Goal: Check status: Check status

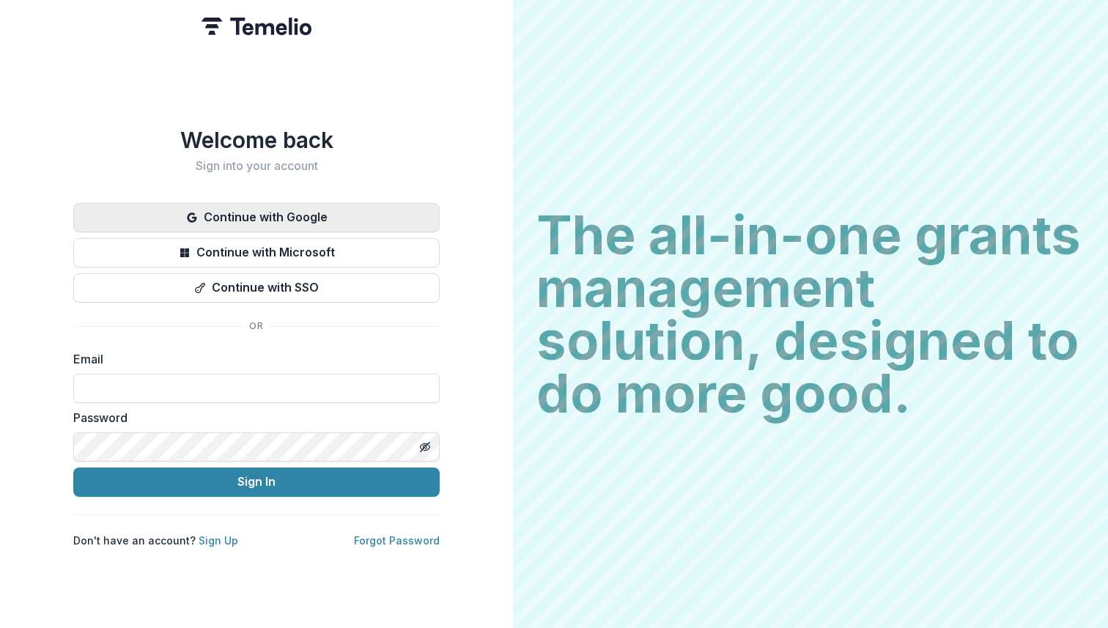
click at [269, 221] on button "Continue with Google" at bounding box center [256, 217] width 366 height 29
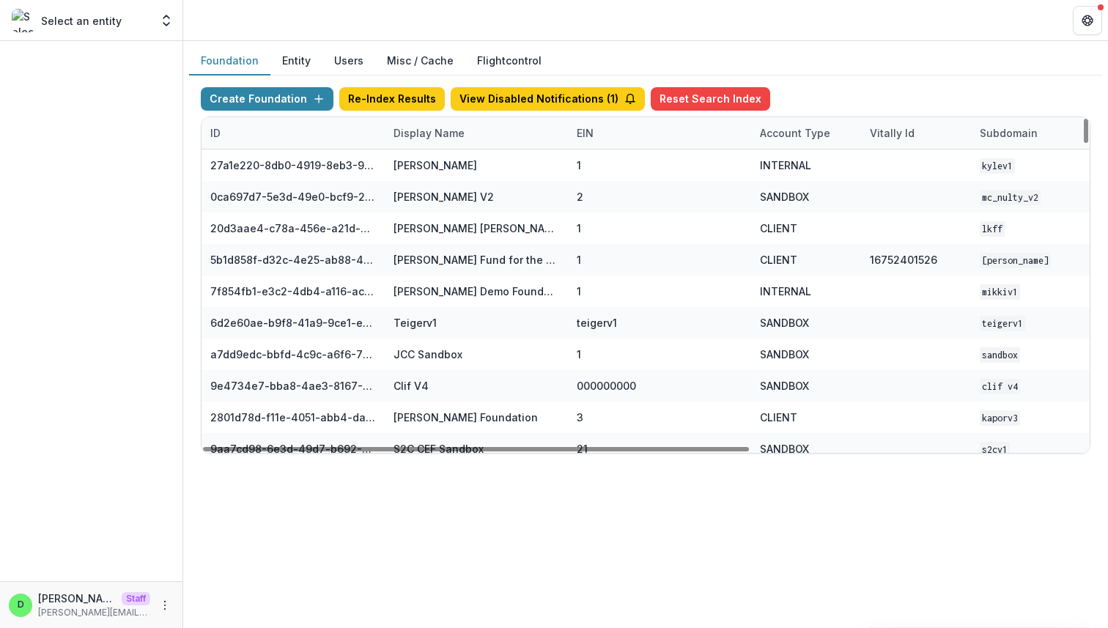
click at [432, 134] on div "Display Name" at bounding box center [429, 132] width 89 height 15
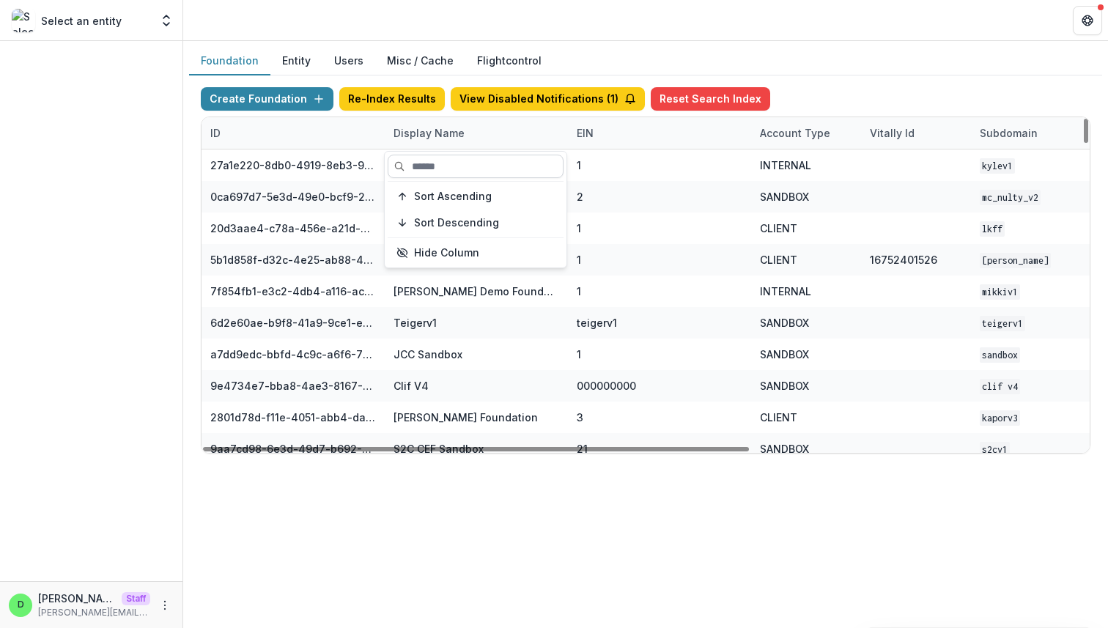
click at [436, 172] on input at bounding box center [476, 166] width 176 height 23
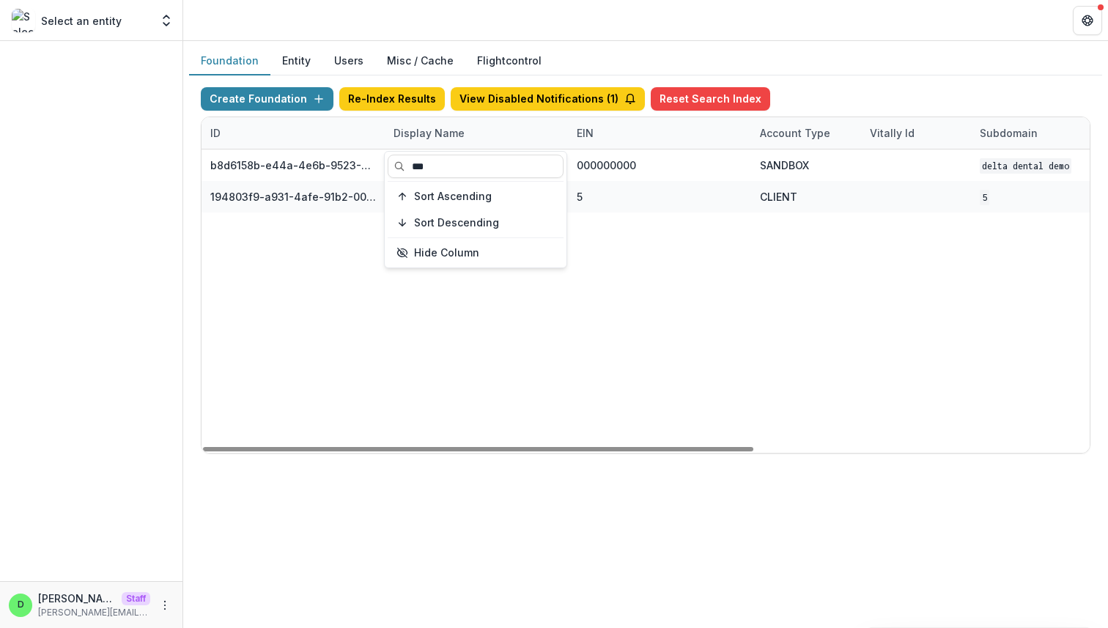
type input "***"
click at [533, 349] on div "b8d6158b-e44a-4e6b-9523-731bbbd4a617 Delta Dental DEMO 000000000 SANDBOX Delta …" at bounding box center [916, 300] width 1429 height 303
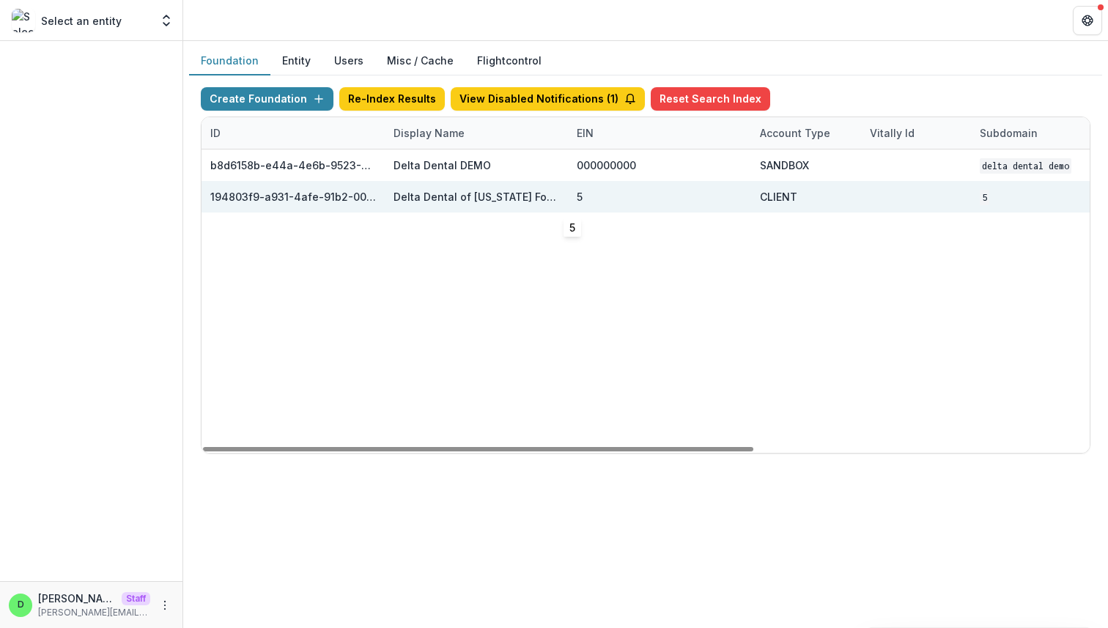
scroll to position [0, 541]
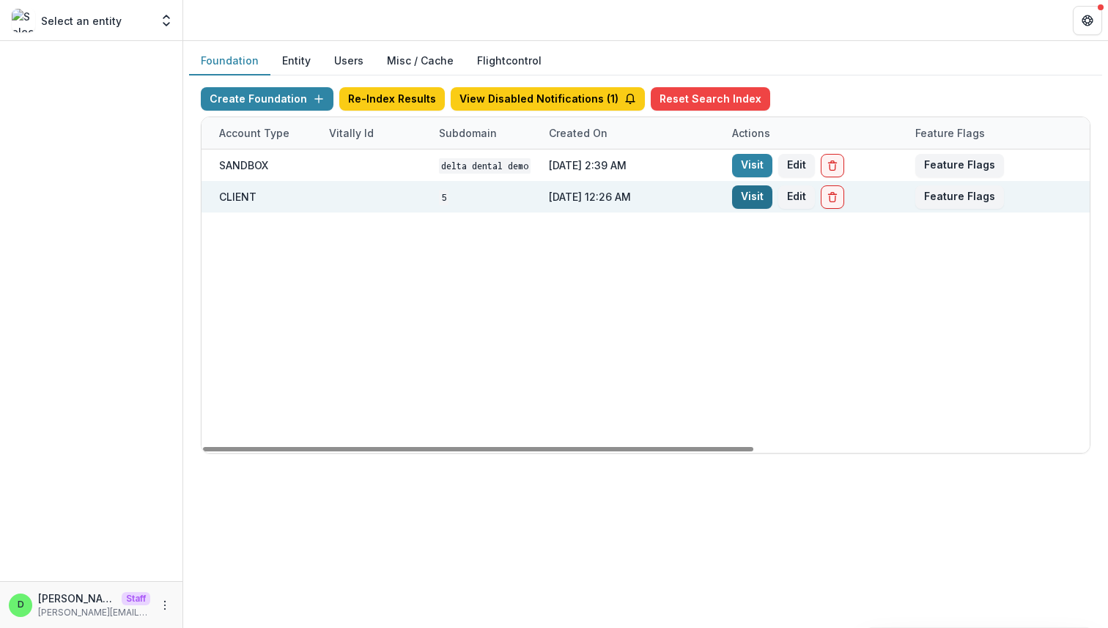
click at [761, 194] on link "Visit" at bounding box center [752, 196] width 40 height 23
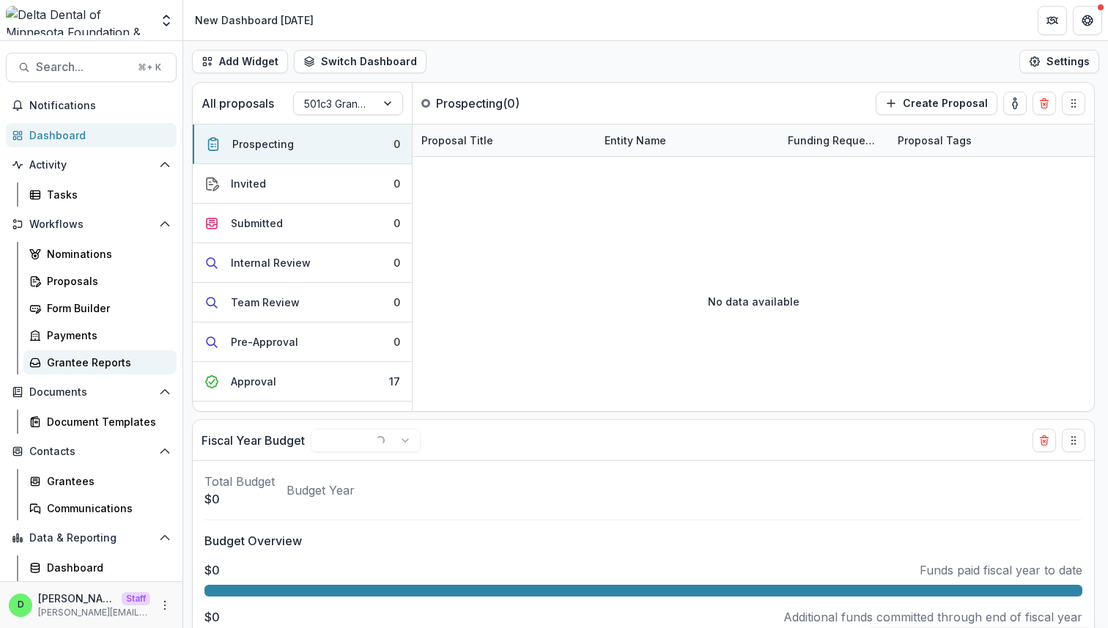
click at [92, 355] on div "Grantee Reports" at bounding box center [106, 362] width 118 height 15
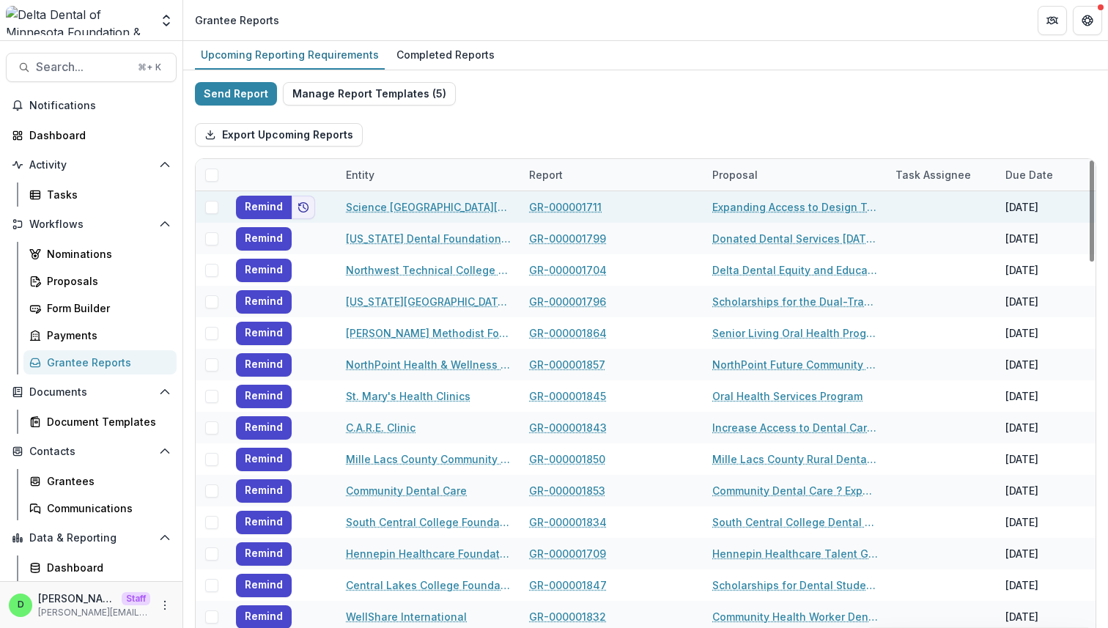
click at [551, 204] on link "GR-000001711" at bounding box center [565, 206] width 73 height 15
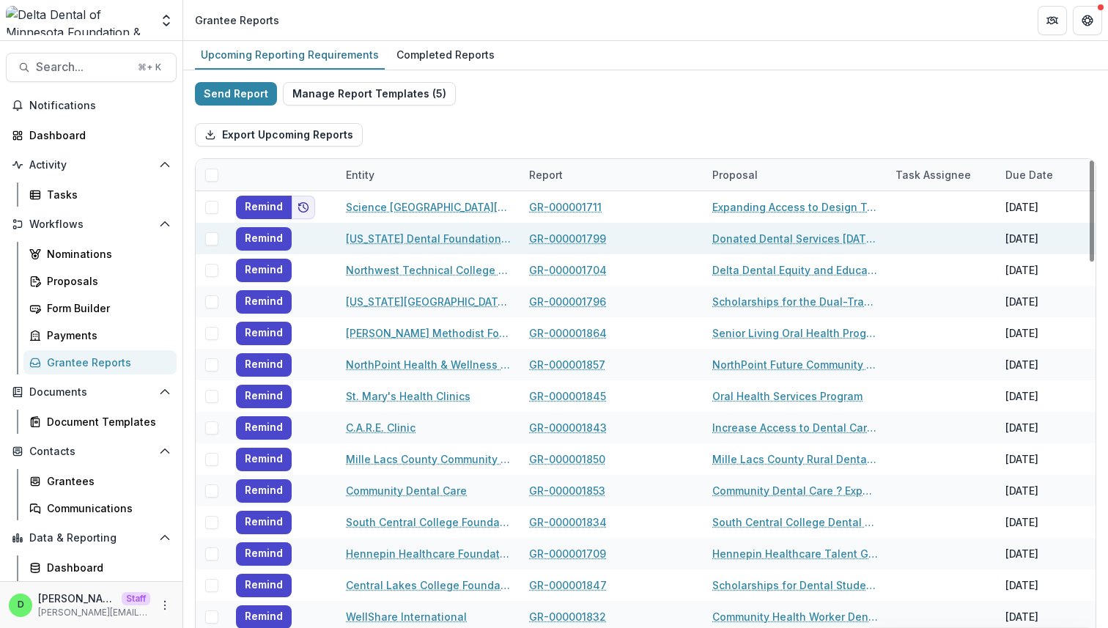
click at [565, 238] on link "GR-000001799" at bounding box center [567, 238] width 77 height 15
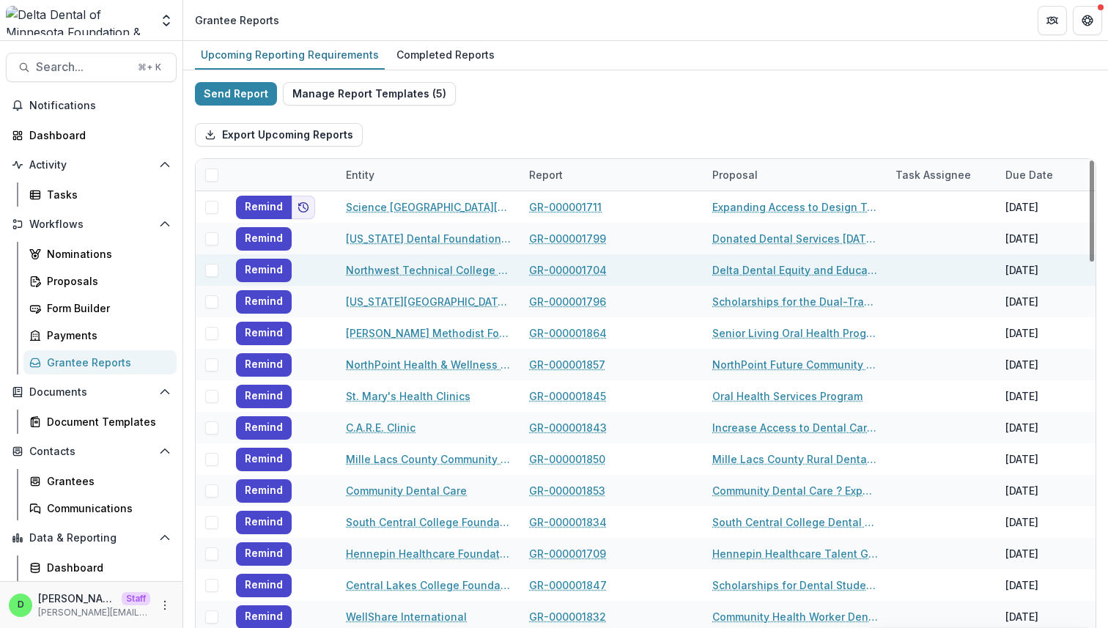
click at [566, 272] on link "GR-000001704" at bounding box center [568, 269] width 78 height 15
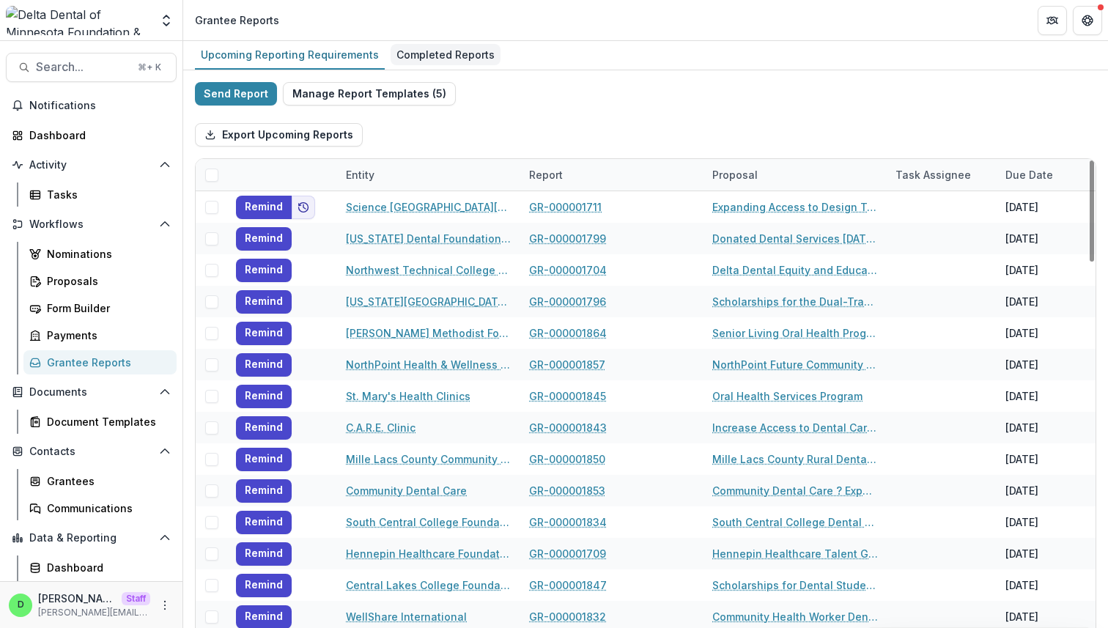
click at [430, 48] on div "Completed Reports" at bounding box center [446, 54] width 110 height 21
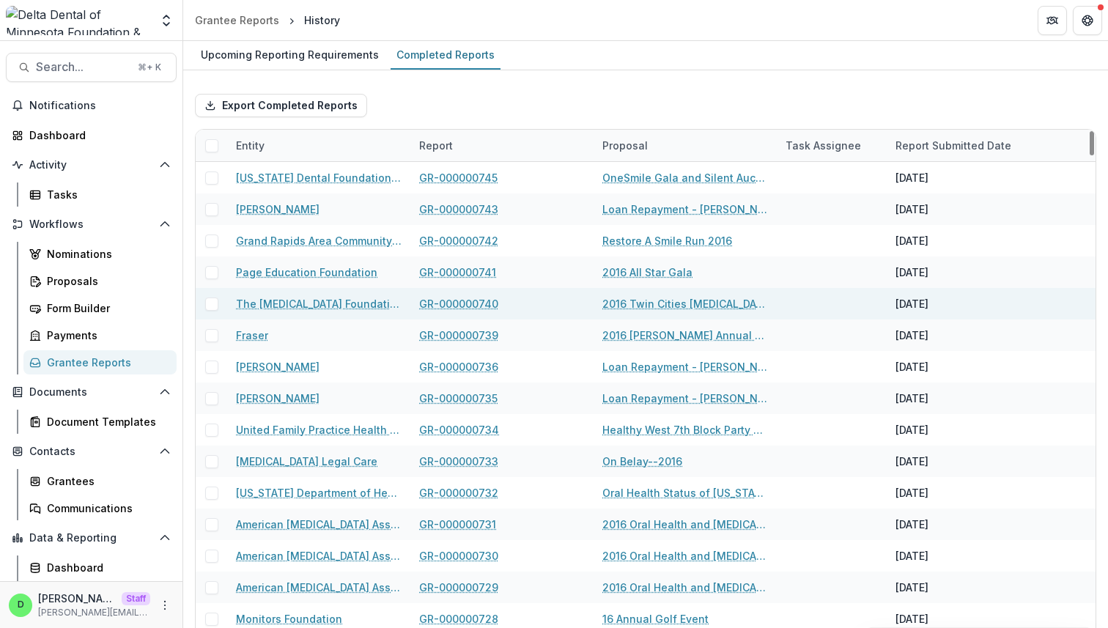
click at [474, 299] on link "GR-000000740" at bounding box center [458, 303] width 79 height 15
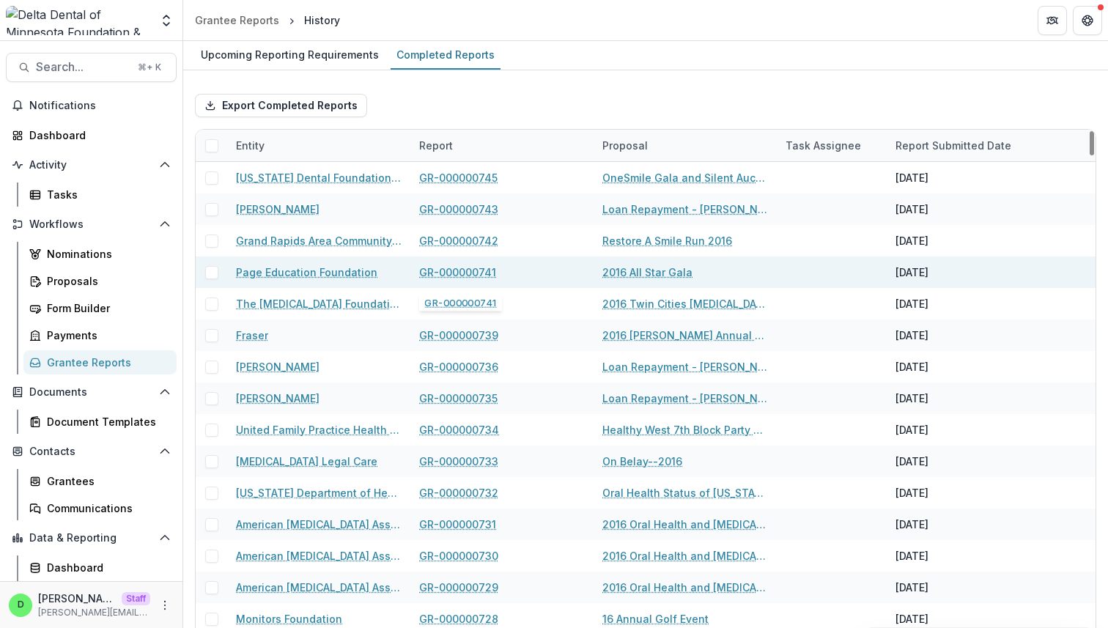
click at [473, 273] on link "GR-000000741" at bounding box center [457, 272] width 77 height 15
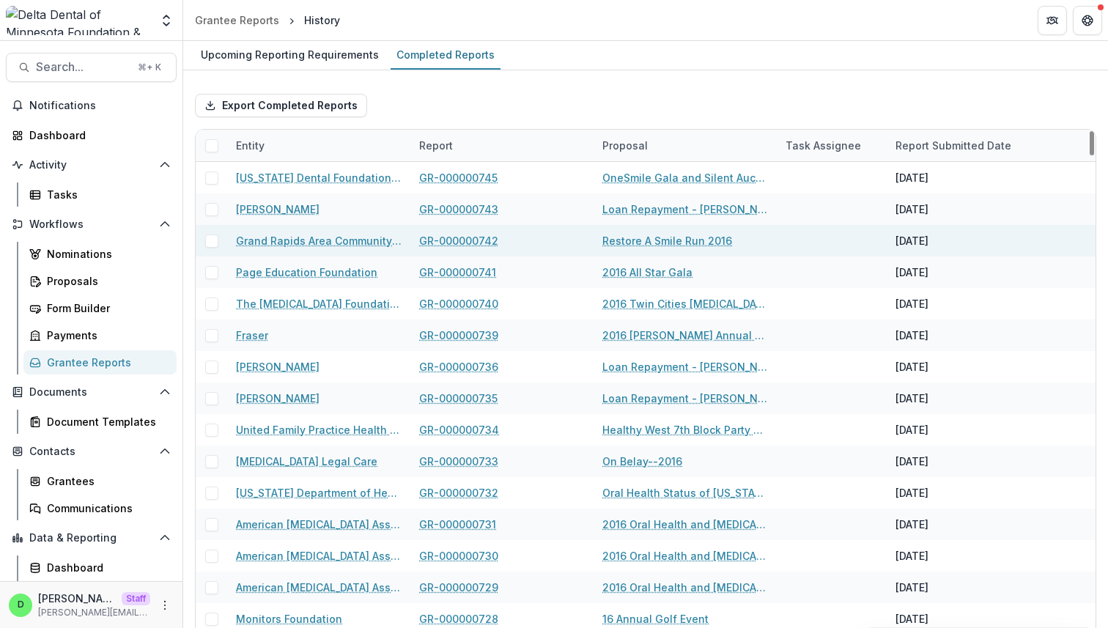
click at [470, 243] on link "GR-000000742" at bounding box center [458, 240] width 79 height 15
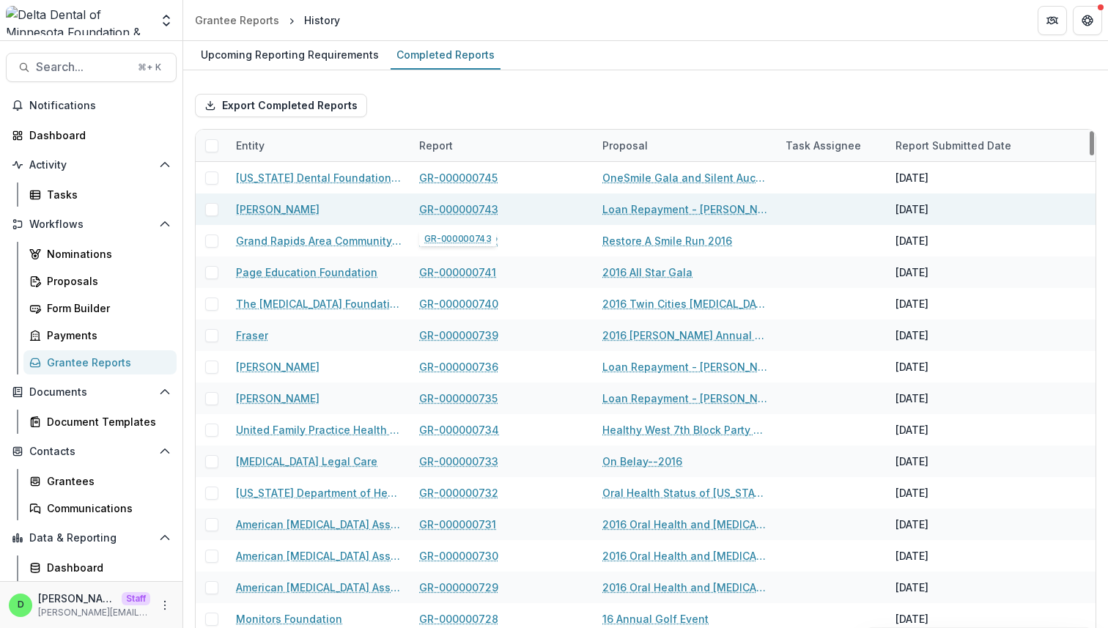
click at [463, 211] on link "GR-000000743" at bounding box center [458, 209] width 79 height 15
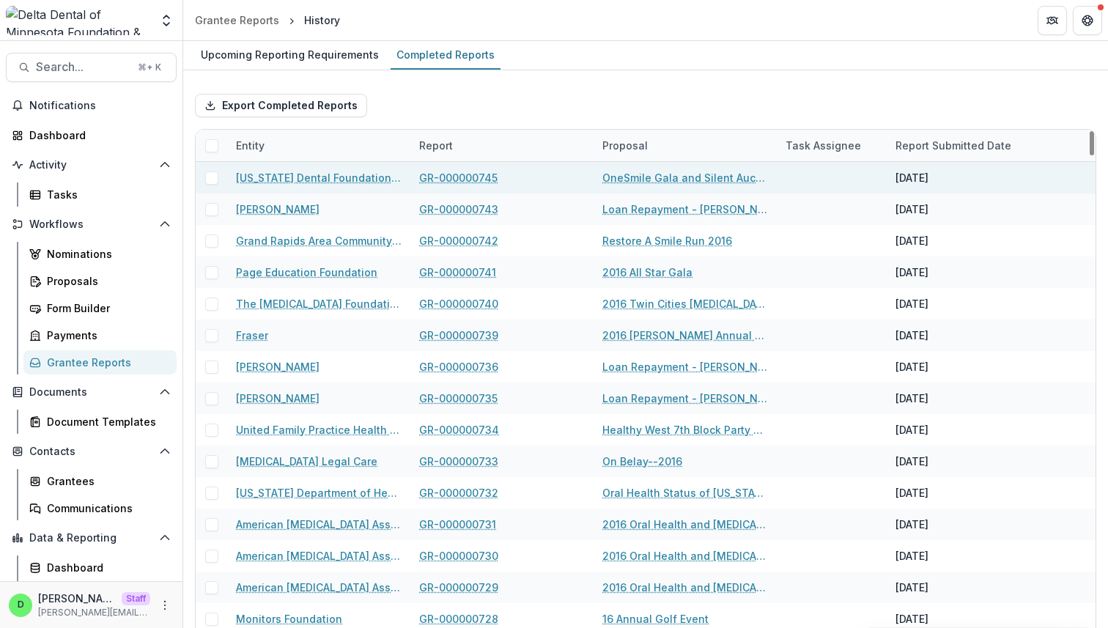
click at [463, 180] on link "GR-000000745" at bounding box center [458, 177] width 78 height 15
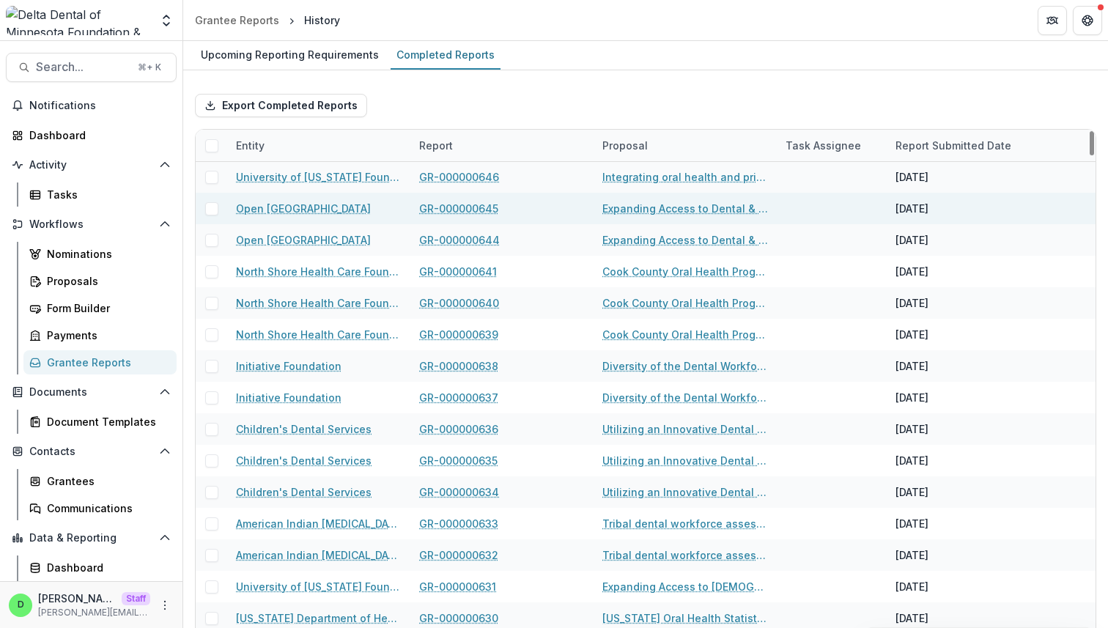
scroll to position [3465, 0]
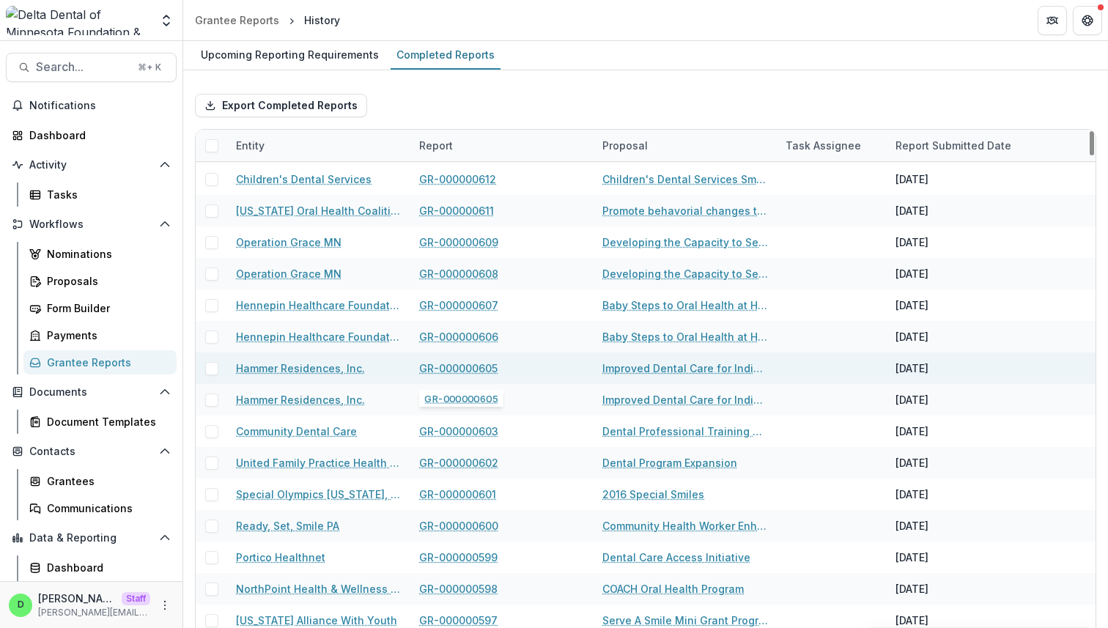
click at [463, 372] on link "GR-000000605" at bounding box center [458, 368] width 78 height 15
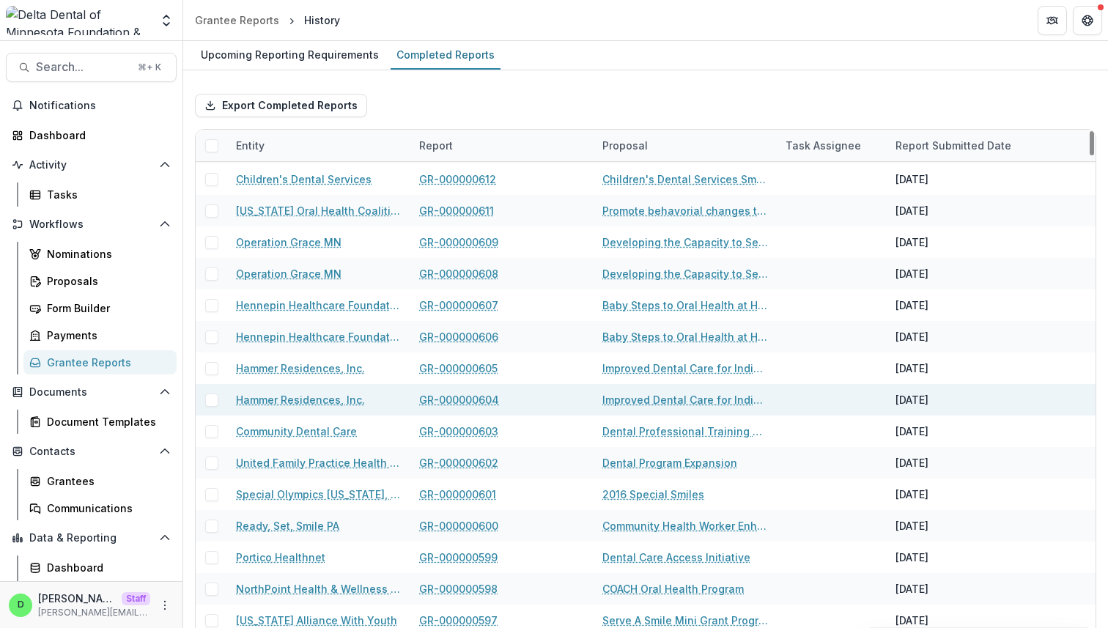
click at [465, 399] on link "GR-000000604" at bounding box center [459, 399] width 80 height 15
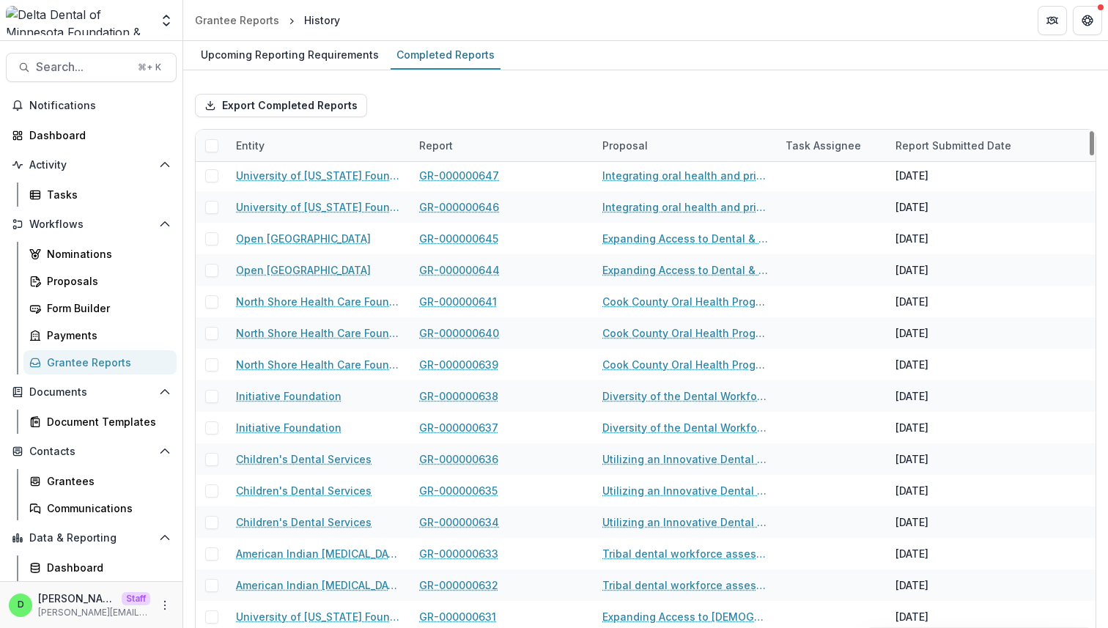
scroll to position [1943, 0]
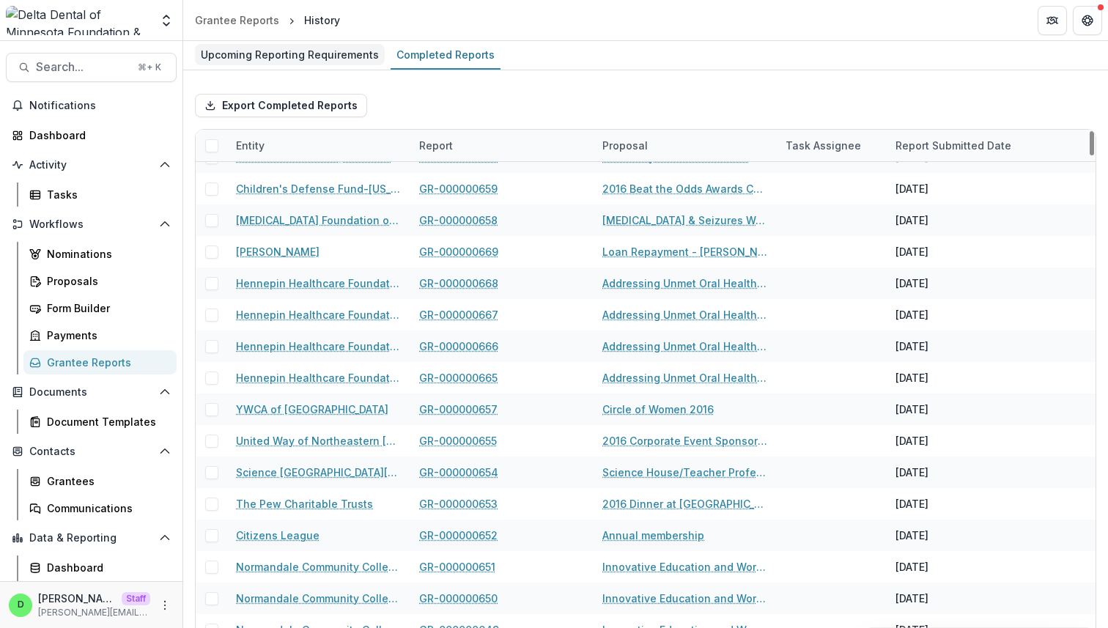
click at [301, 51] on div "Upcoming Reporting Requirements" at bounding box center [290, 54] width 190 height 21
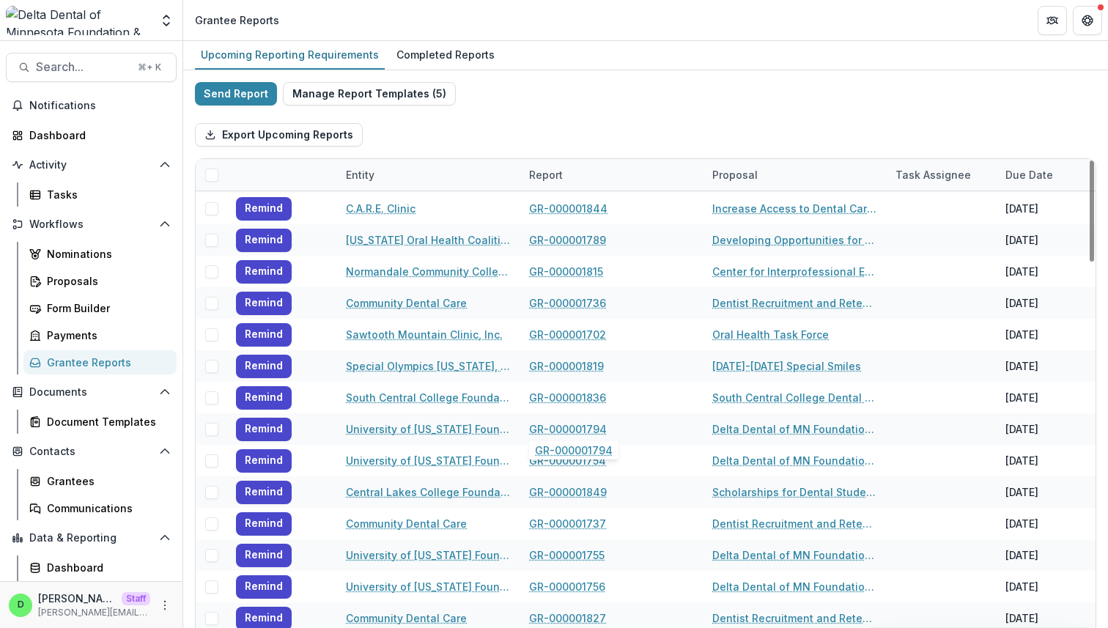
scroll to position [81, 0]
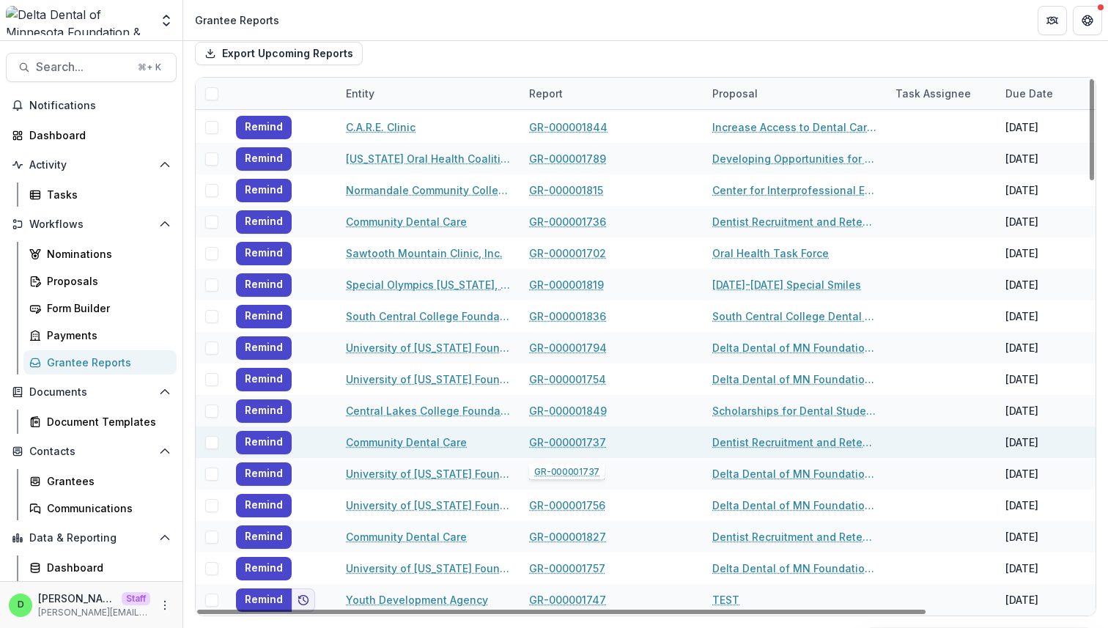
click at [572, 443] on link "GR-000001737" at bounding box center [567, 442] width 77 height 15
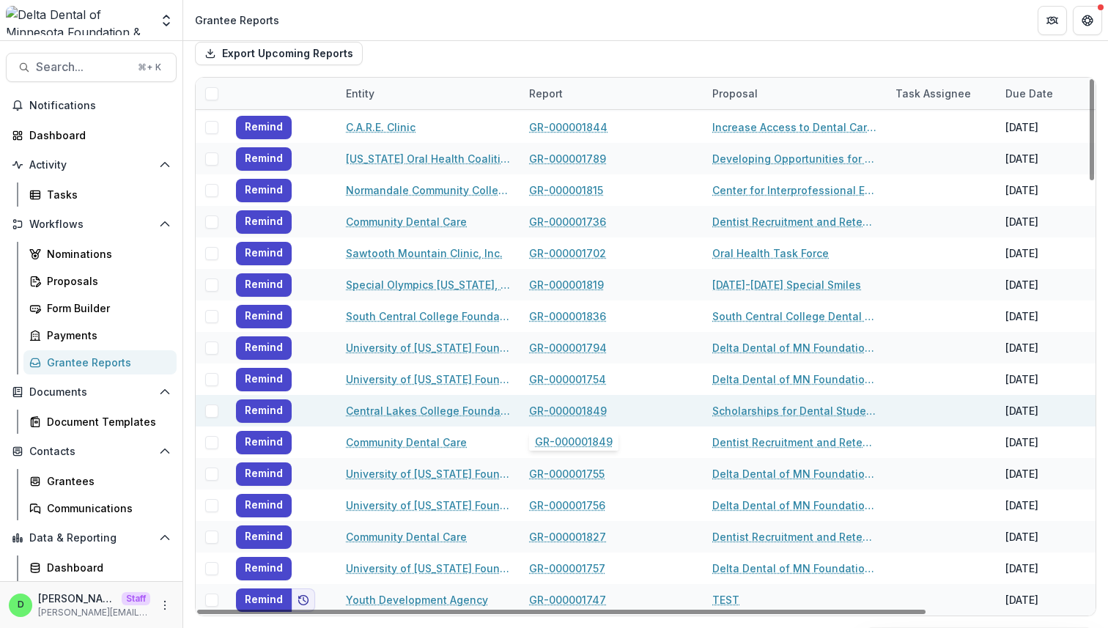
click at [572, 411] on link "GR-000001849" at bounding box center [568, 410] width 78 height 15
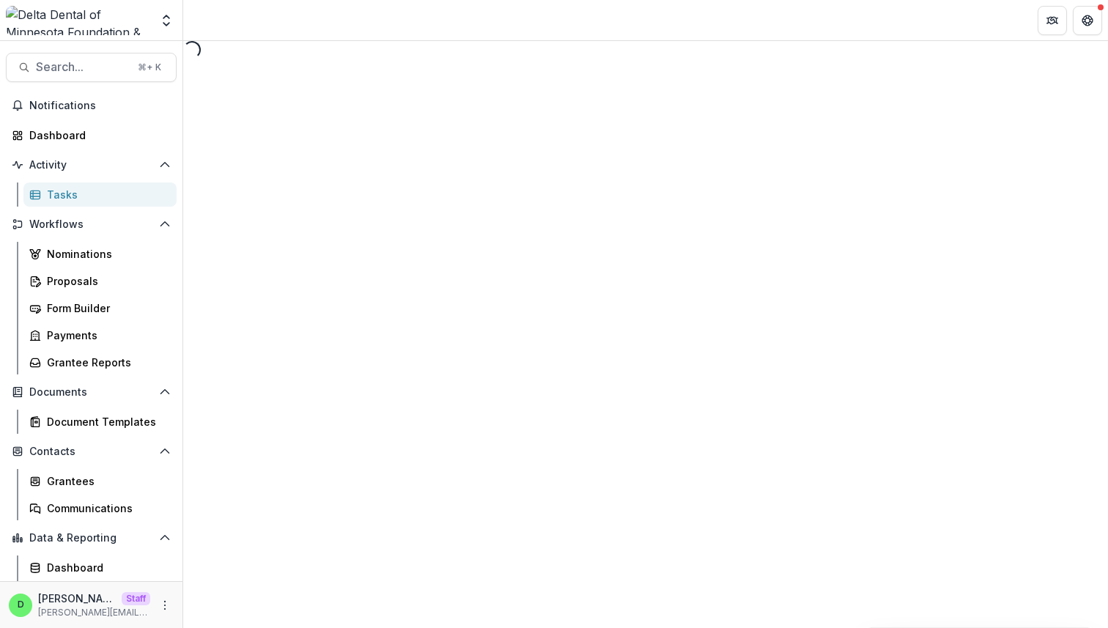
select select "********"
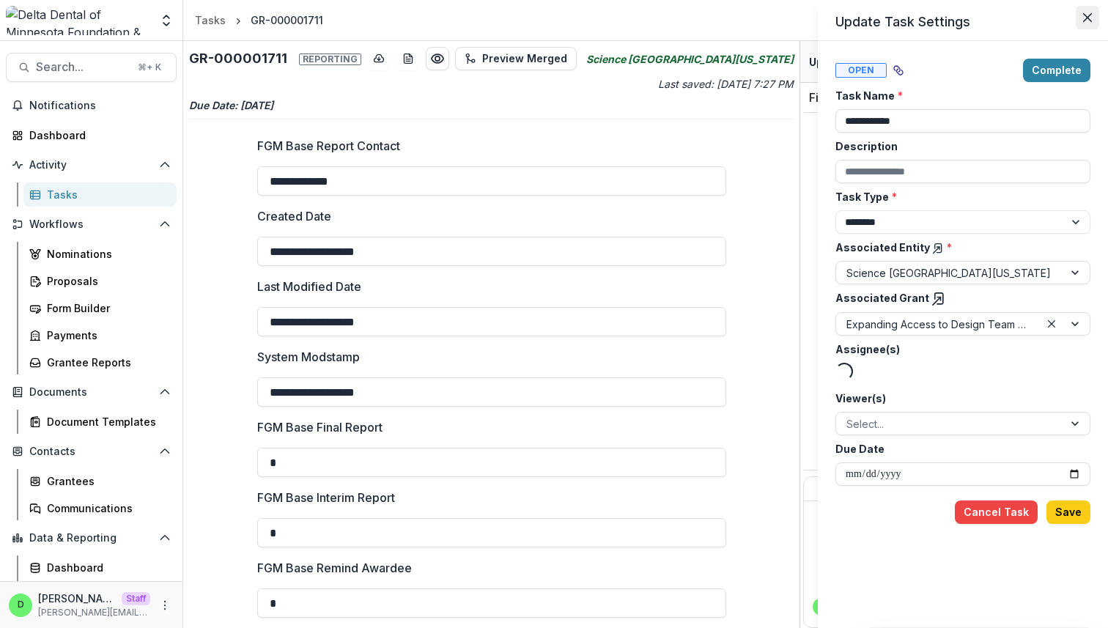
click at [1085, 21] on icon "Close" at bounding box center [1087, 17] width 9 height 9
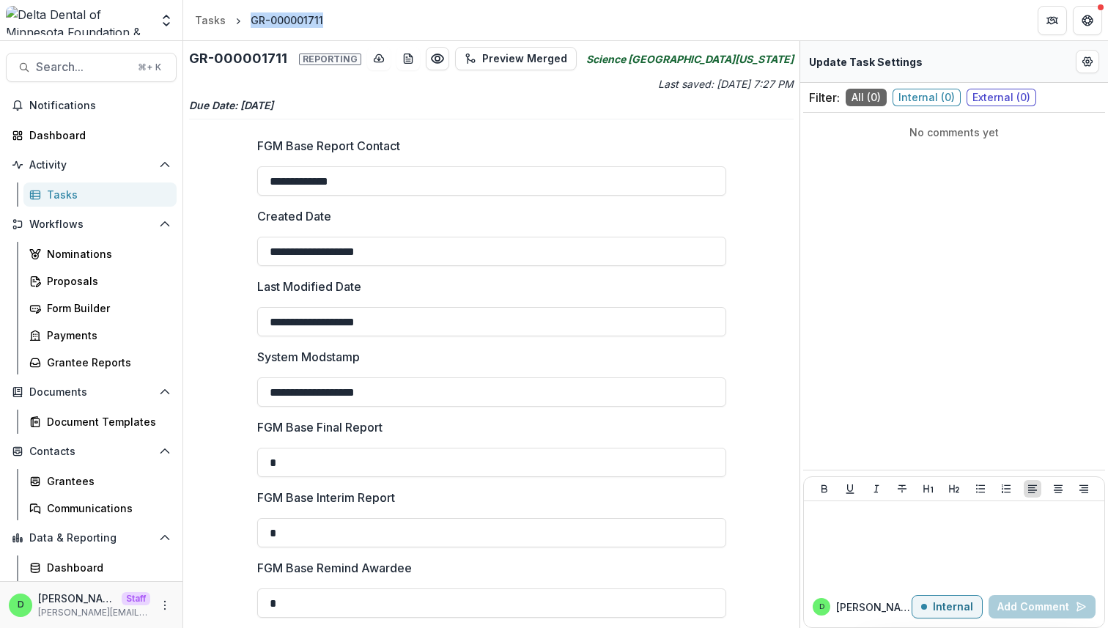
drag, startPoint x: 250, startPoint y: 20, endPoint x: 331, endPoint y: 20, distance: 81.3
click at [331, 20] on header "Tasks GR-000001711" at bounding box center [645, 20] width 925 height 40
copy div "GR-000001711"
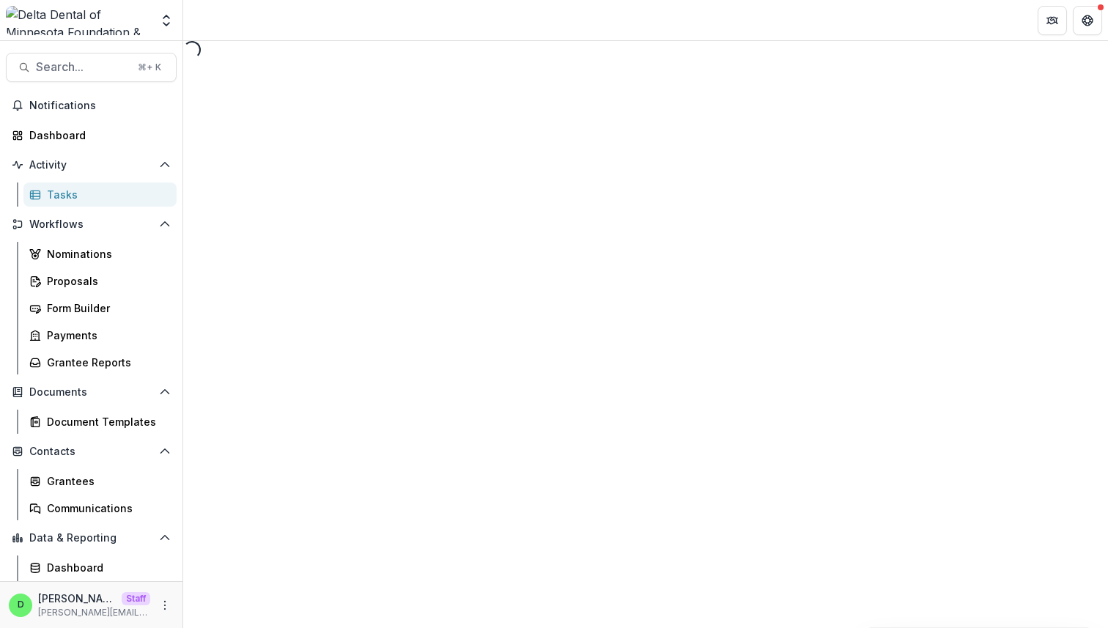
select select "********"
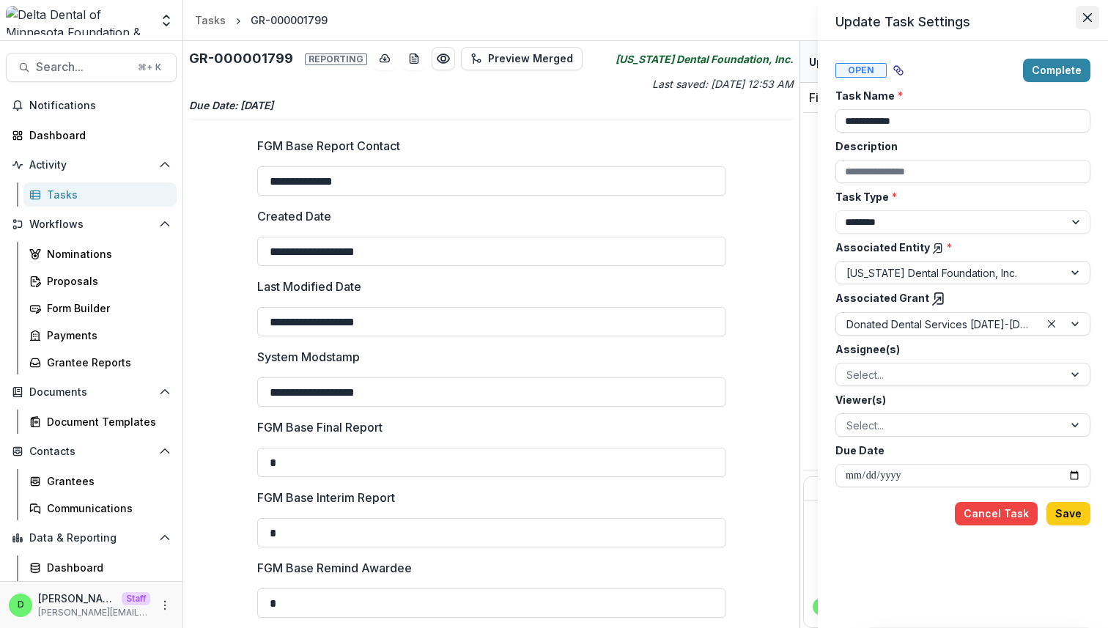
click at [1089, 15] on icon "Close" at bounding box center [1087, 17] width 9 height 9
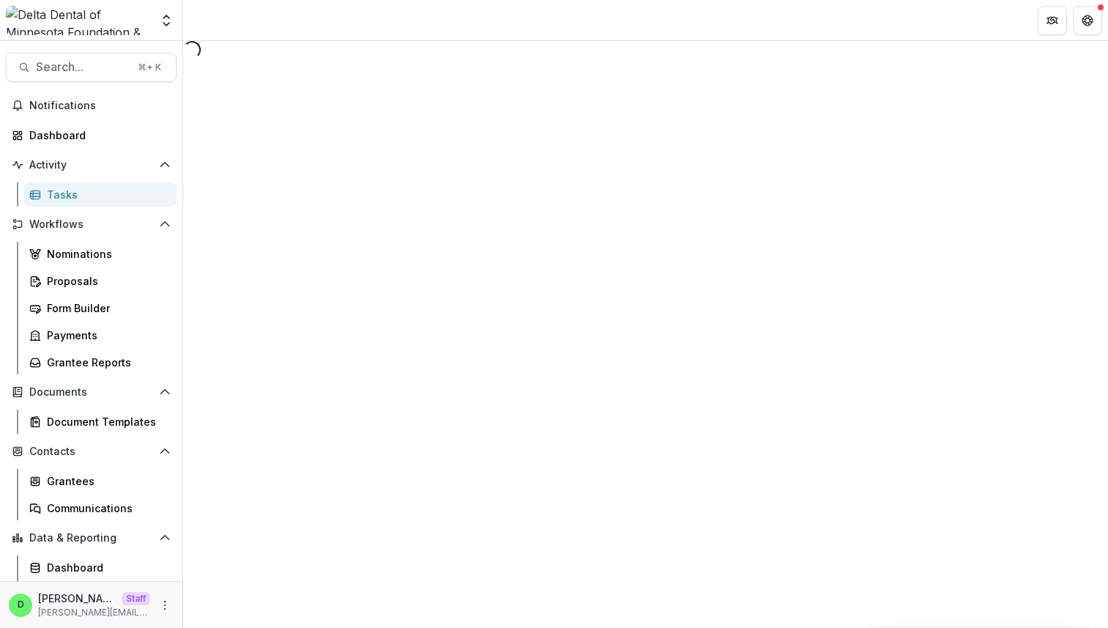
select select "********"
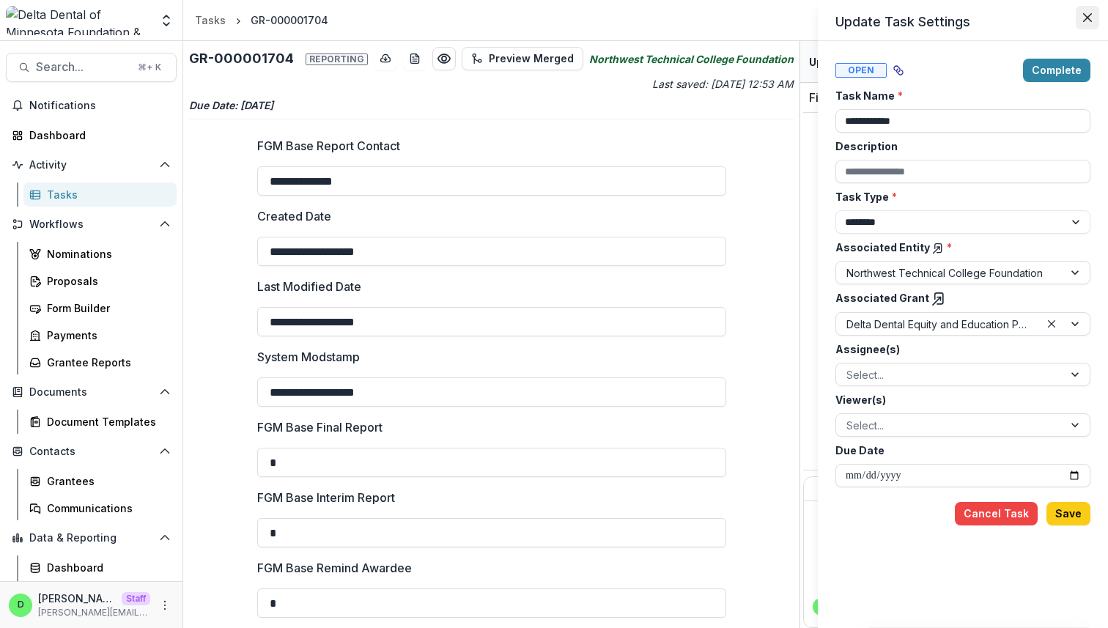
click at [1091, 17] on icon "Close" at bounding box center [1087, 17] width 9 height 9
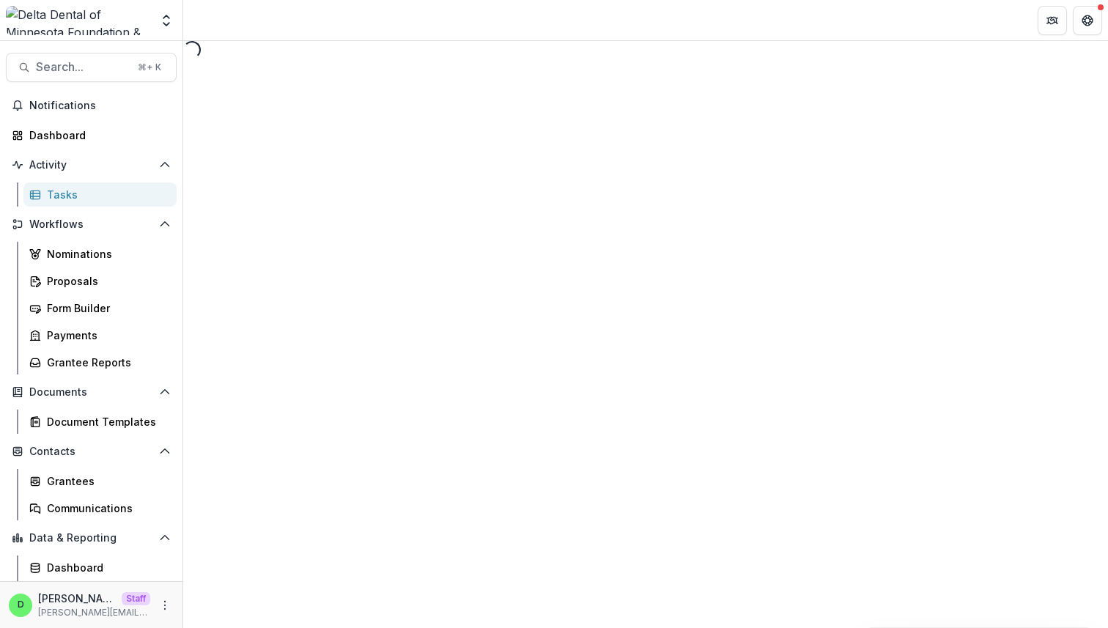
select select "********"
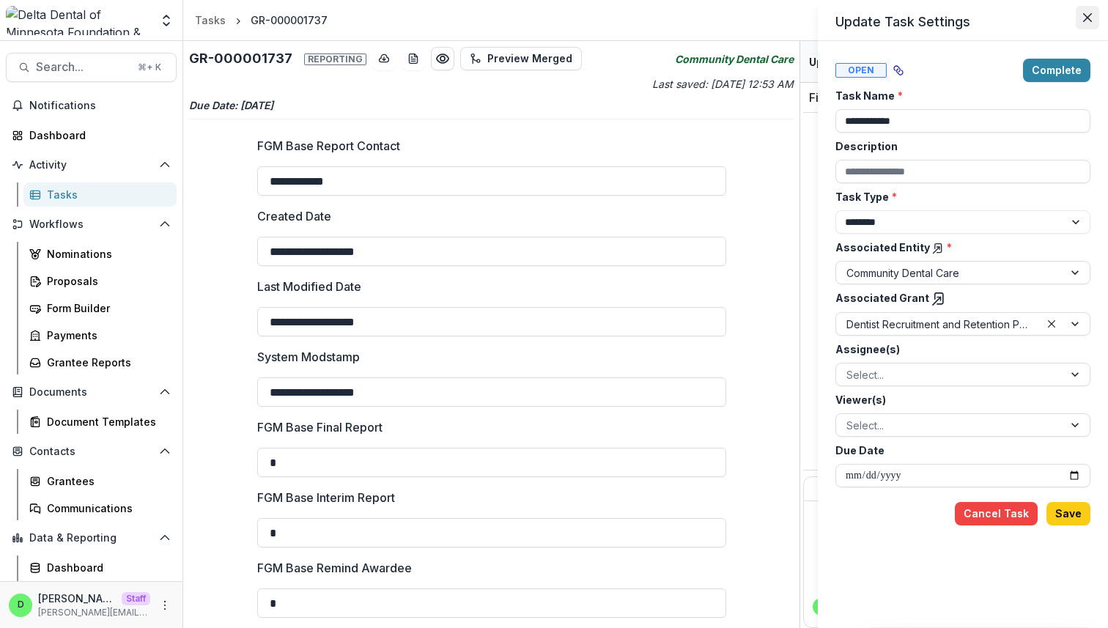
click at [1090, 18] on icon "Close" at bounding box center [1087, 17] width 9 height 9
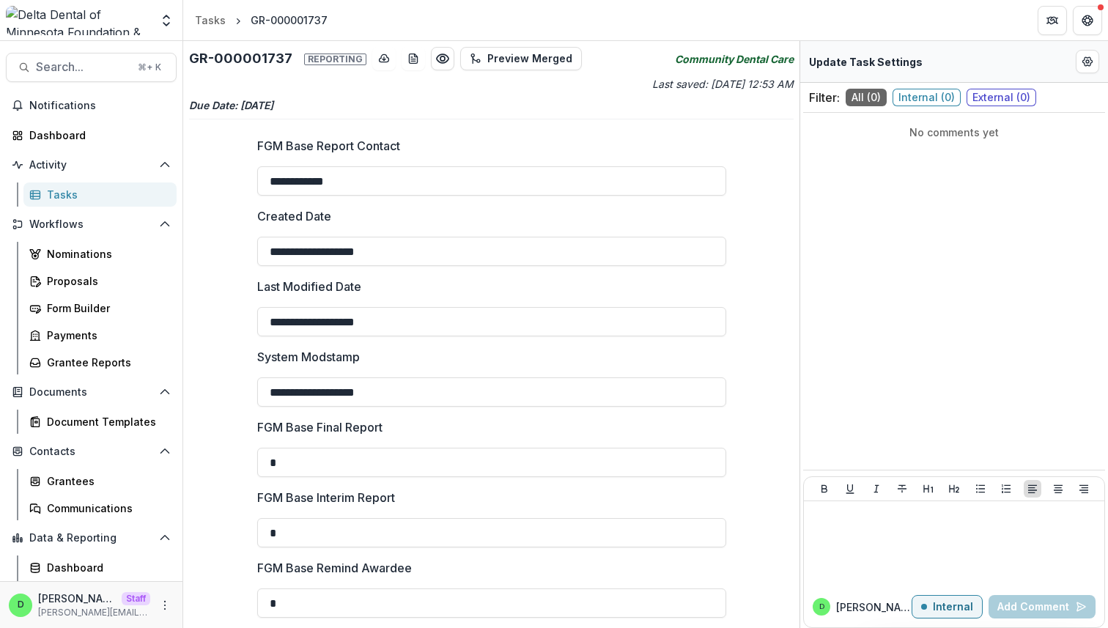
click at [549, 141] on label "FGM Base Report Contact" at bounding box center [487, 146] width 460 height 18
click at [549, 166] on input "**********" at bounding box center [491, 180] width 469 height 29
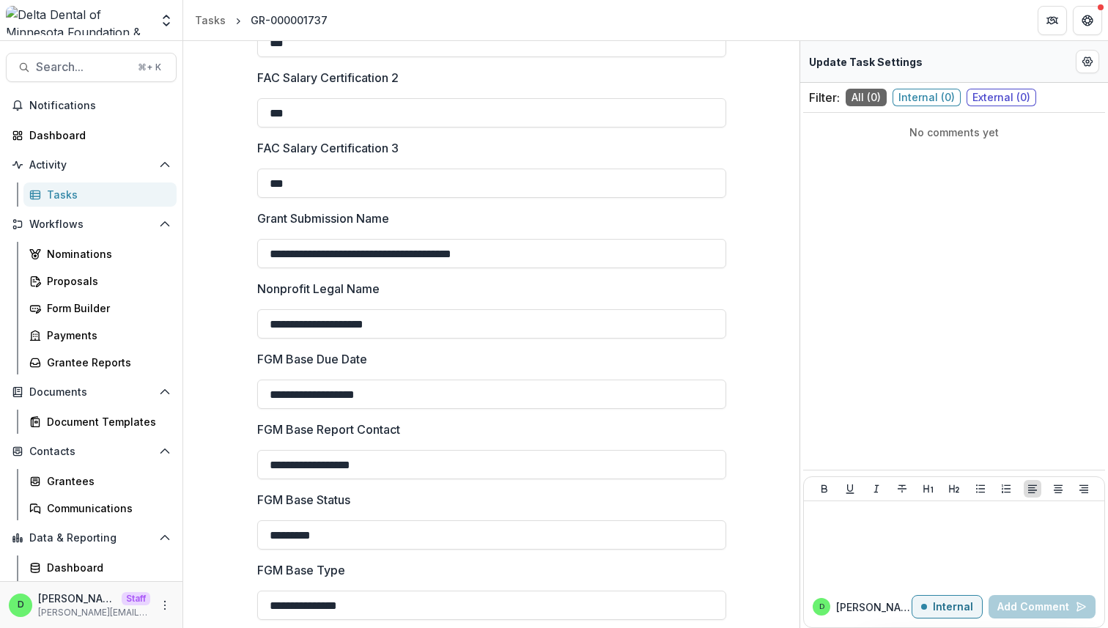
scroll to position [1074, 0]
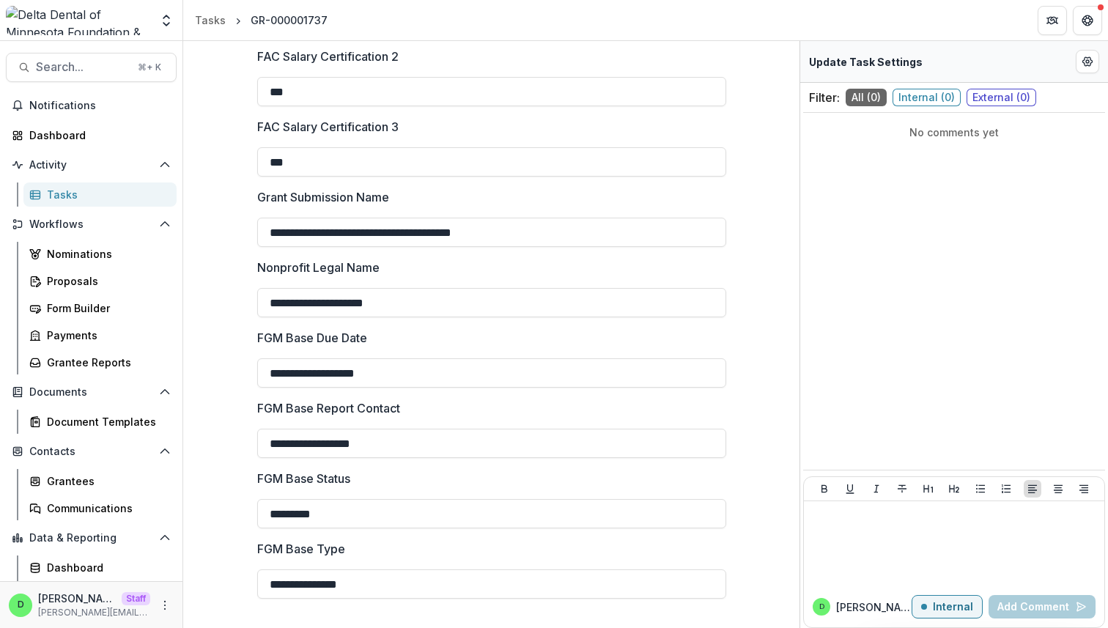
click at [287, 18] on div "GR-000001737" at bounding box center [289, 19] width 77 height 15
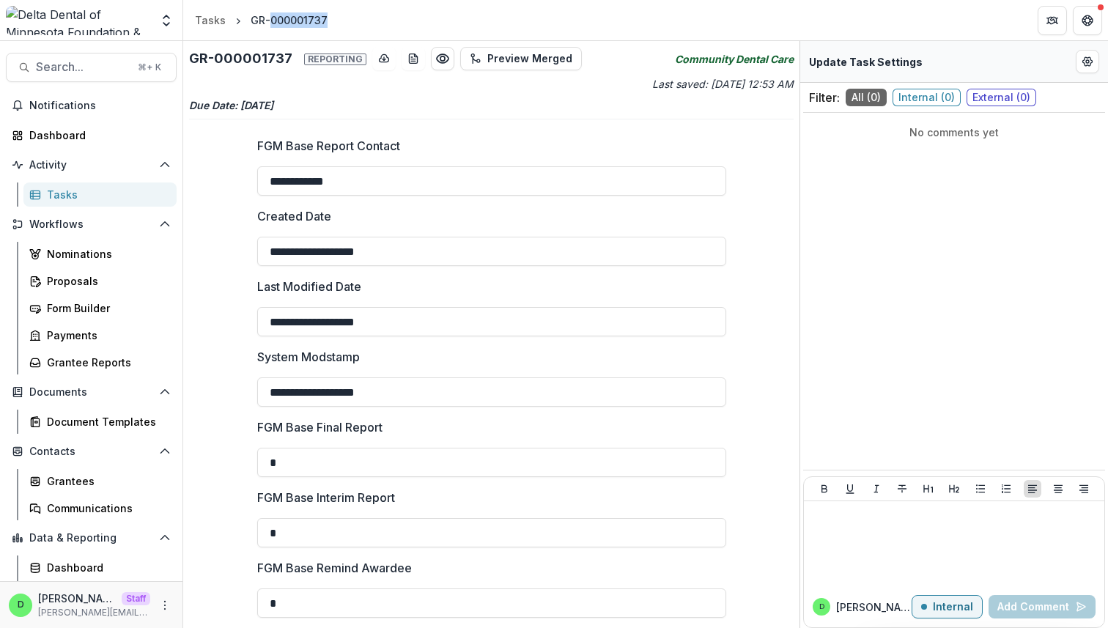
click at [287, 18] on div "GR-000001737" at bounding box center [289, 19] width 77 height 15
click at [325, 21] on div "GR-000001737" at bounding box center [289, 20] width 89 height 21
drag, startPoint x: 326, startPoint y: 21, endPoint x: 254, endPoint y: 21, distance: 72.5
click at [254, 21] on div "GR-000001737" at bounding box center [289, 20] width 89 height 21
copy header "GR-000001737"
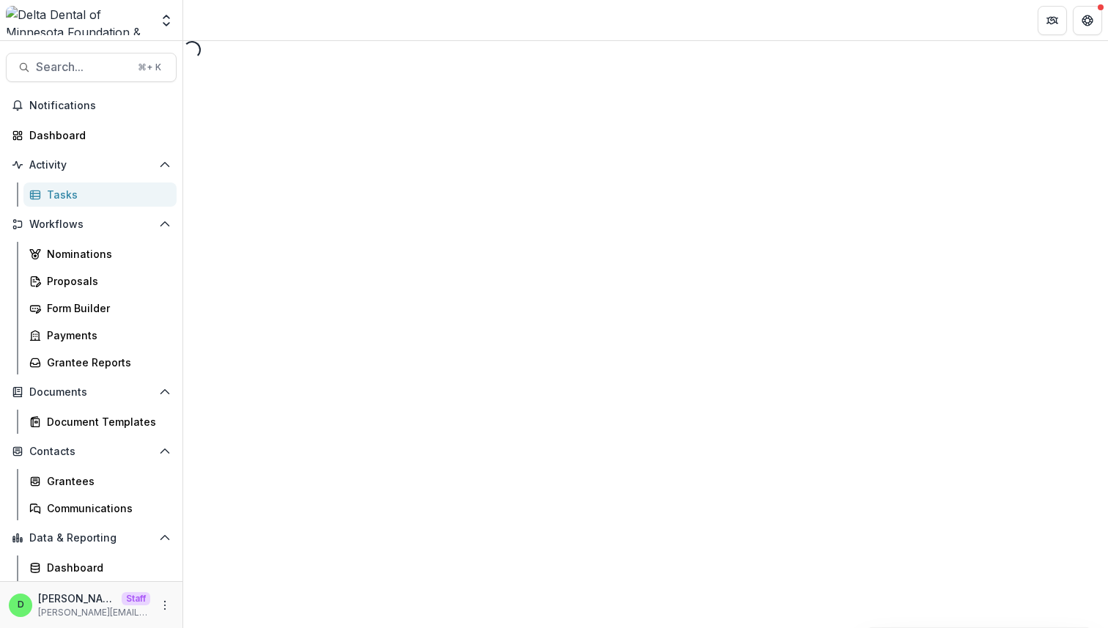
select select "********"
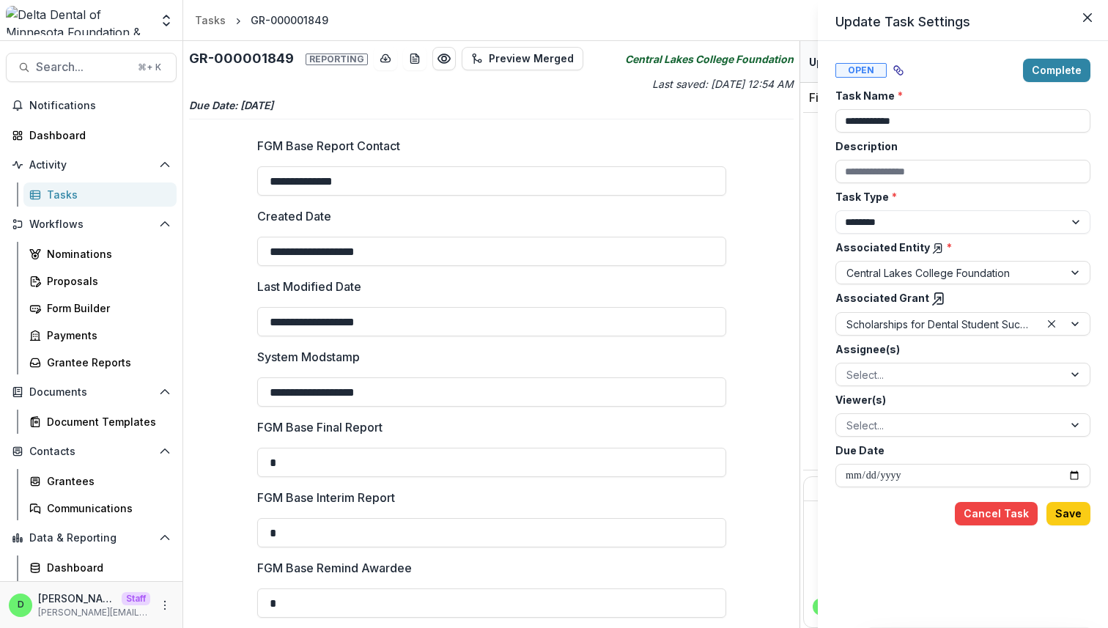
click at [245, 56] on div "**********" at bounding box center [554, 314] width 1108 height 628
click at [245, 56] on h2 "GR-000001849 Reporting" at bounding box center [278, 59] width 179 height 16
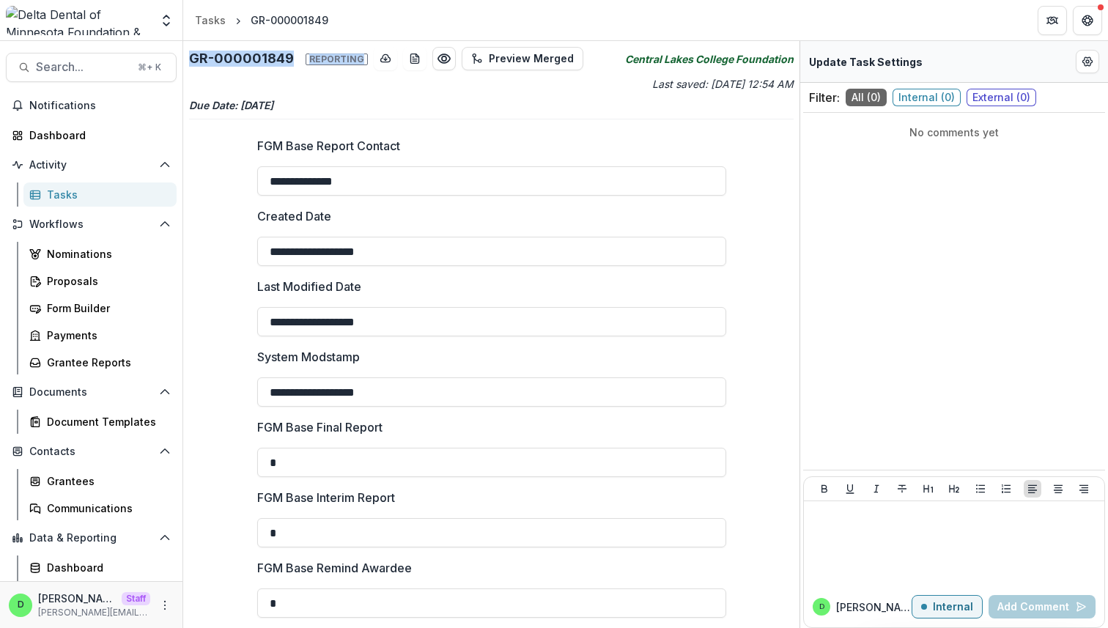
click at [245, 56] on h2 "GR-000001849 Reporting" at bounding box center [278, 59] width 179 height 16
drag, startPoint x: 289, startPoint y: 59, endPoint x: 190, endPoint y: 56, distance: 99.0
click at [190, 56] on h2 "GR-000001849 Reporting" at bounding box center [278, 59] width 179 height 16
copy h2 "GR-000001849"
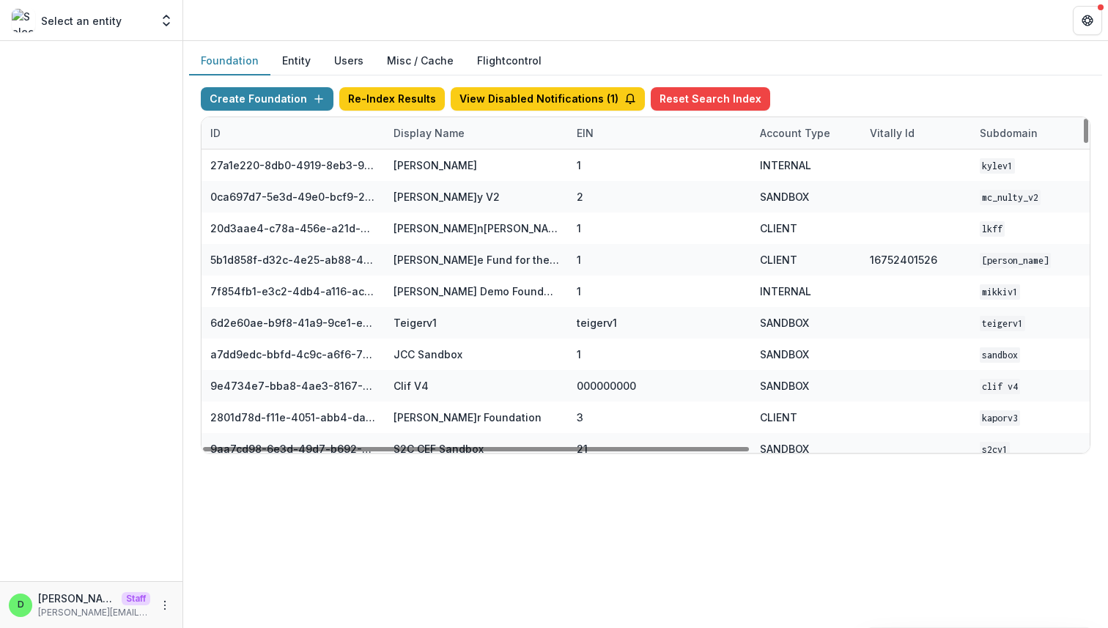
click at [430, 134] on div "Display Name" at bounding box center [429, 132] width 89 height 15
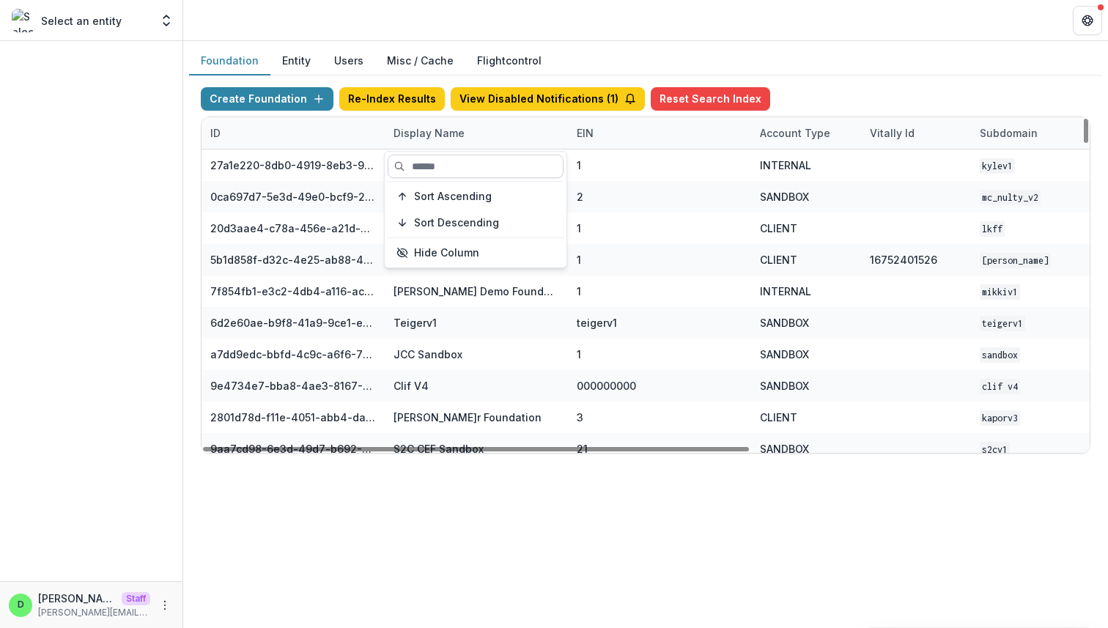
click at [439, 171] on input at bounding box center [476, 166] width 176 height 23
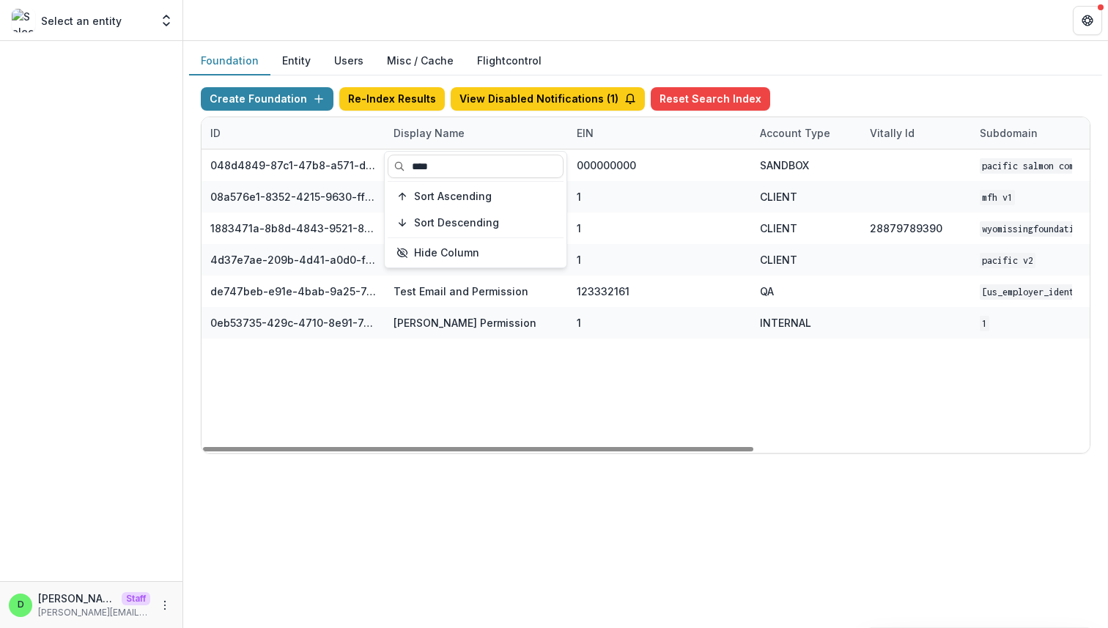
type input "****"
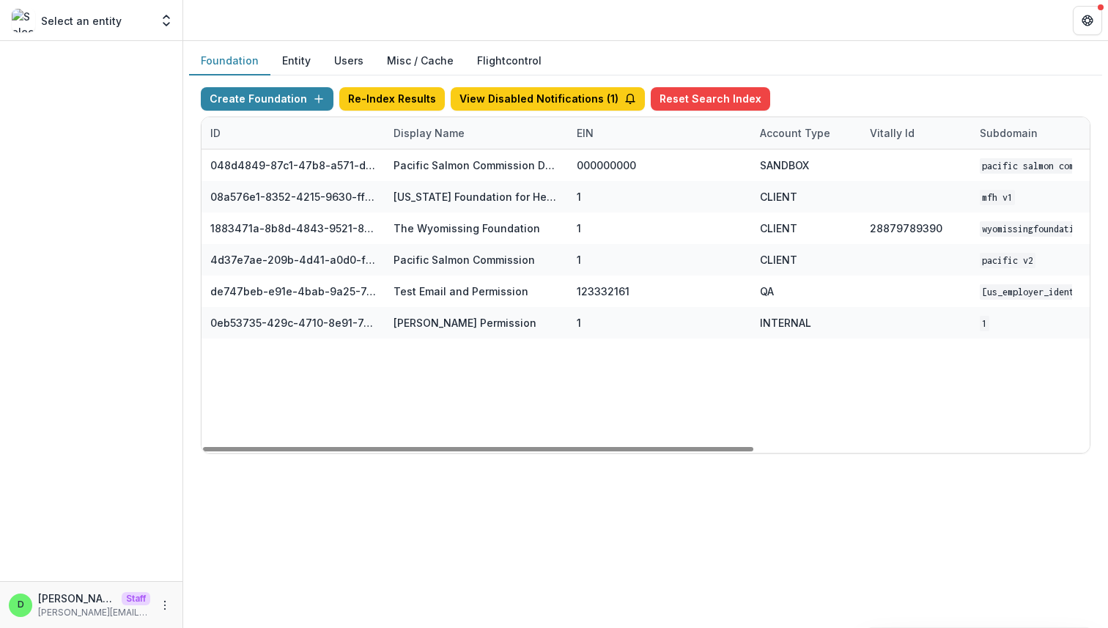
click at [579, 422] on div "048d4849-87c1-47b8-a571-d36adc5d9bb4 Pacific Salmon Commission DEMO 000000000 S…" at bounding box center [916, 300] width 1429 height 303
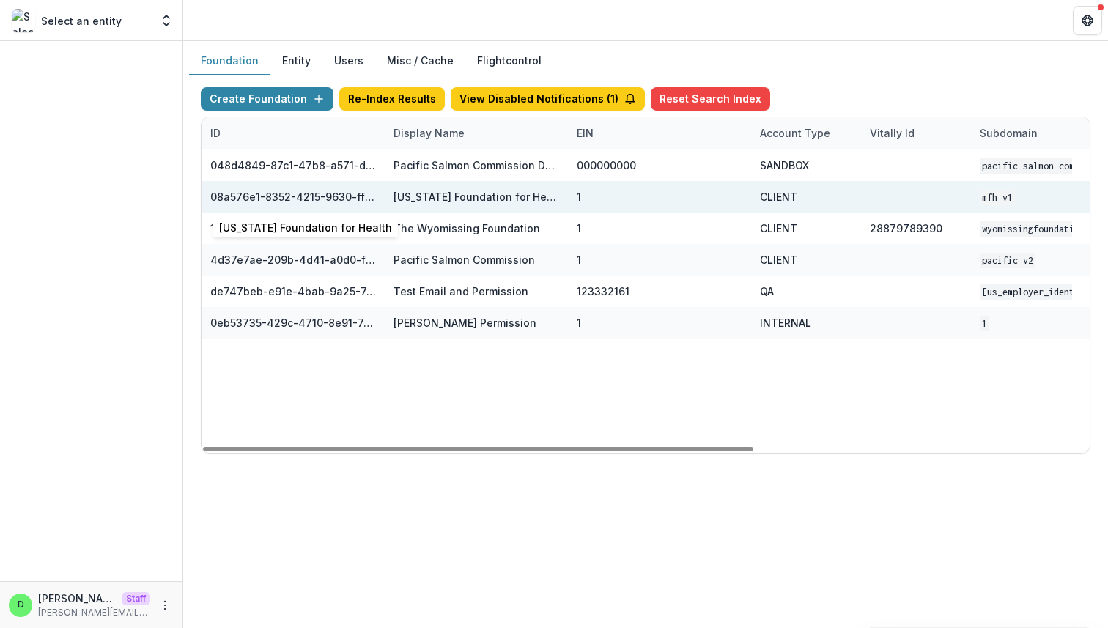
scroll to position [0, 541]
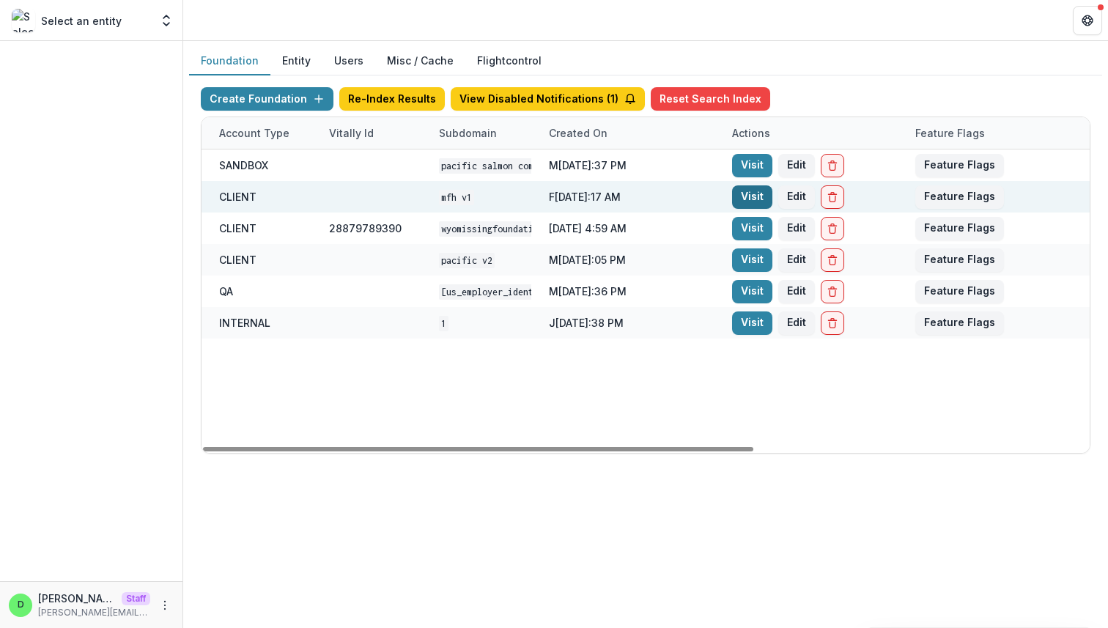
click at [743, 197] on link "Visit" at bounding box center [752, 196] width 40 height 23
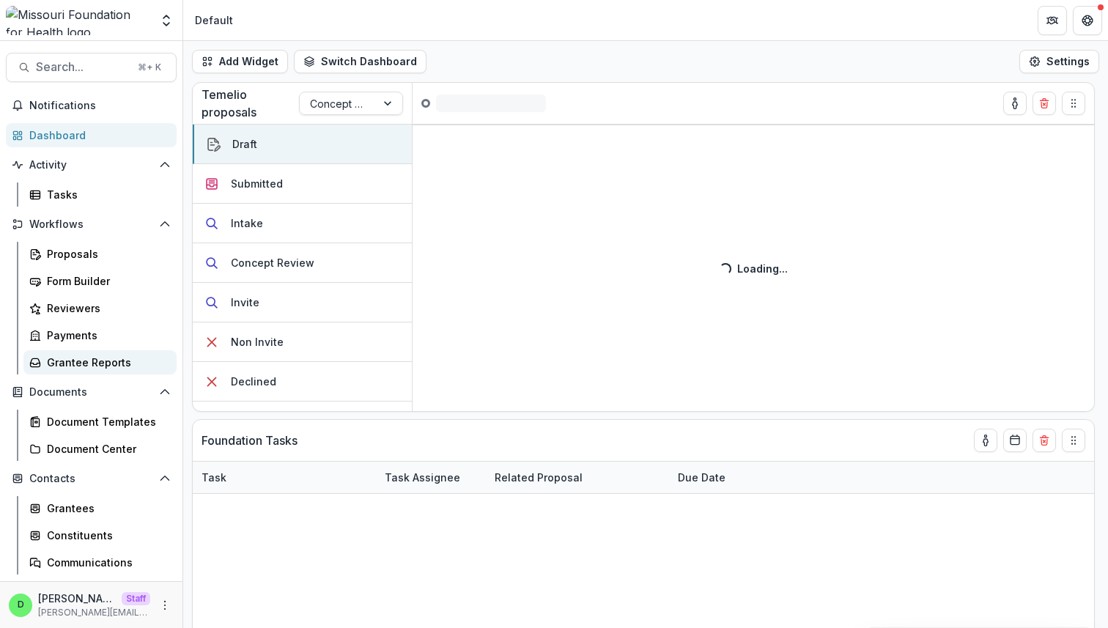
click at [73, 358] on div "Grantee Reports" at bounding box center [106, 362] width 118 height 15
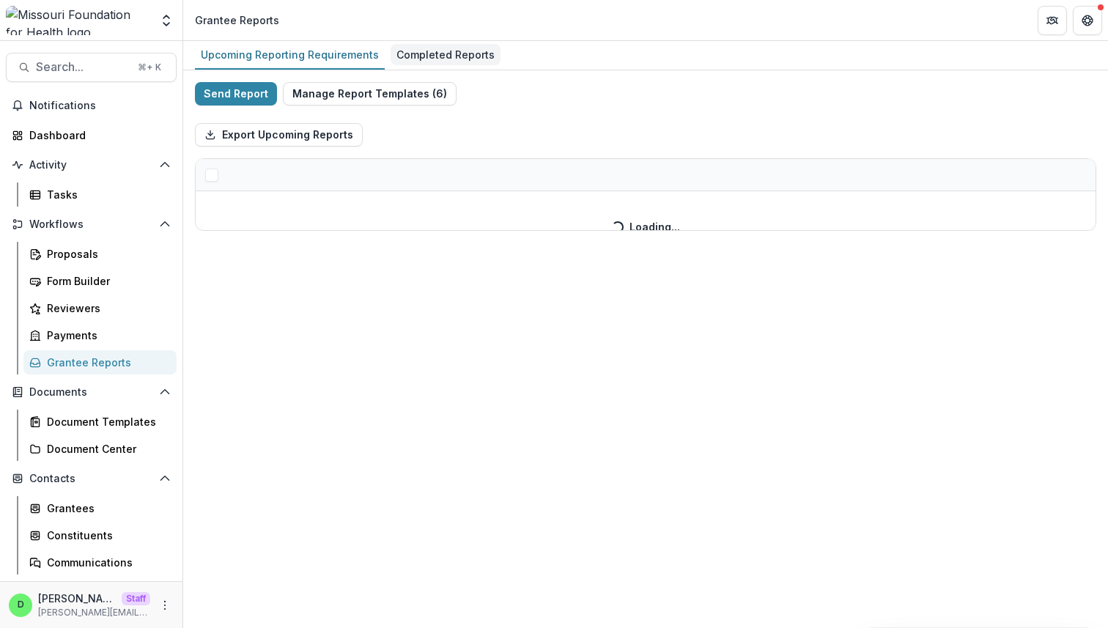
click at [444, 51] on div "Completed Reports" at bounding box center [446, 54] width 110 height 21
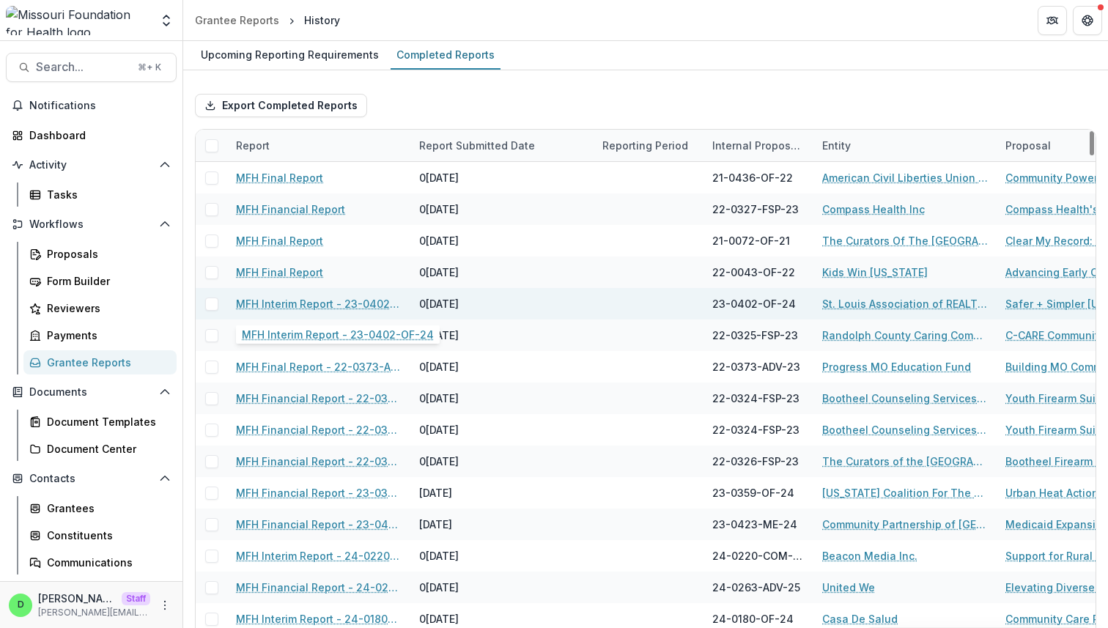
click at [289, 306] on link "MFH Interim Report - 23-0402-OF-24" at bounding box center [319, 303] width 166 height 15
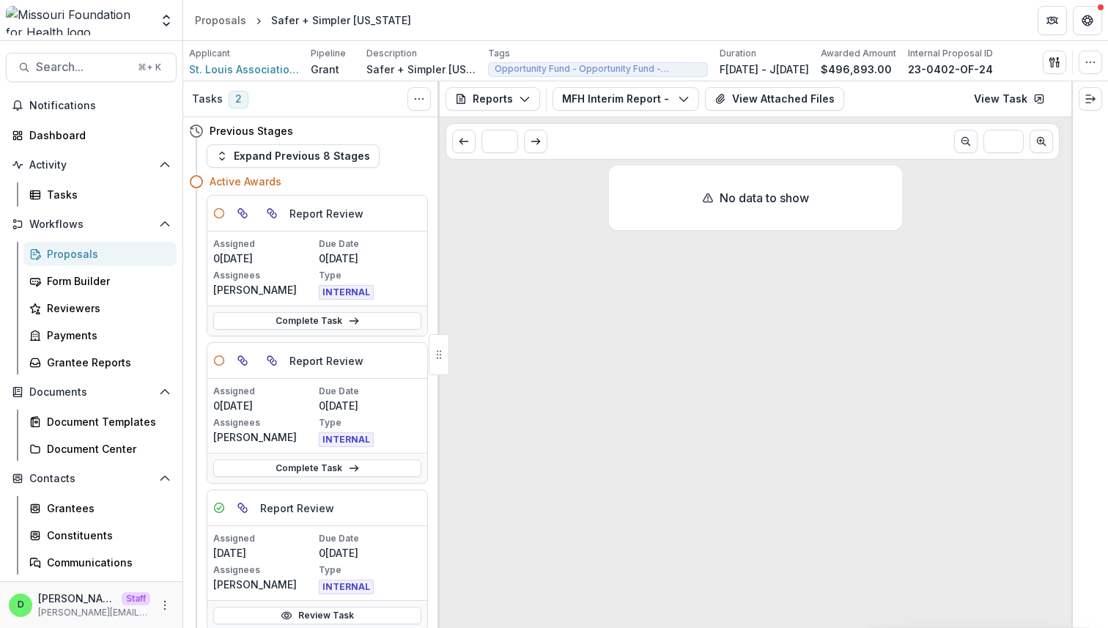
drag, startPoint x: 538, startPoint y: 197, endPoint x: 720, endPoint y: 380, distance: 258.1
click at [651, 95] on button "MFH Interim Report - 23-0402-OF-24" at bounding box center [626, 98] width 147 height 23
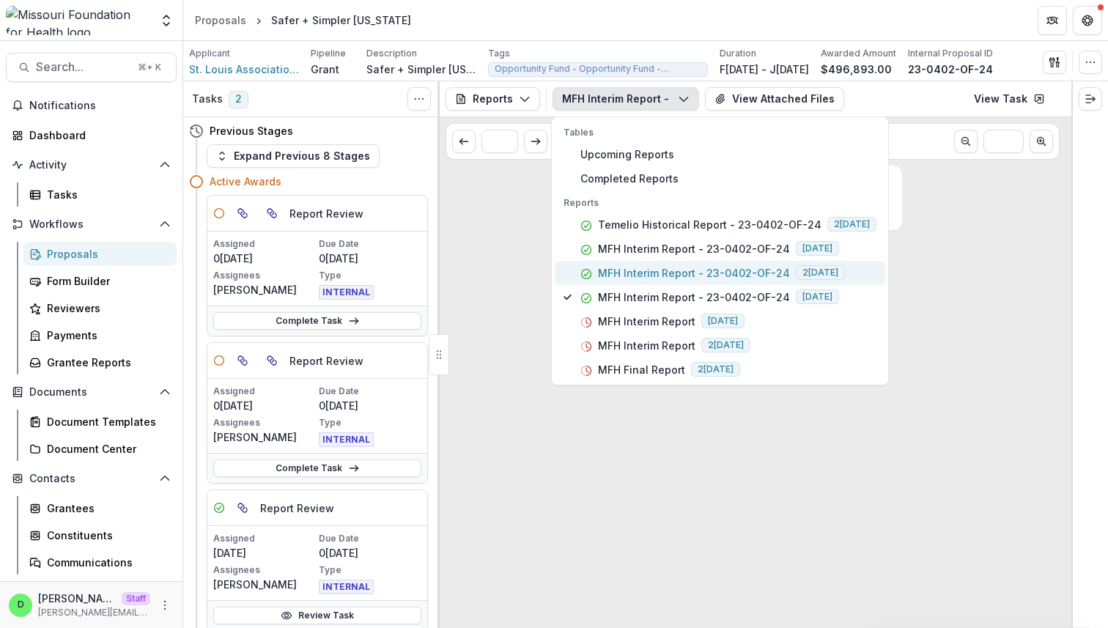
click at [687, 266] on p "MFH Interim Report - 23-0402-OF-24" at bounding box center [694, 272] width 192 height 15
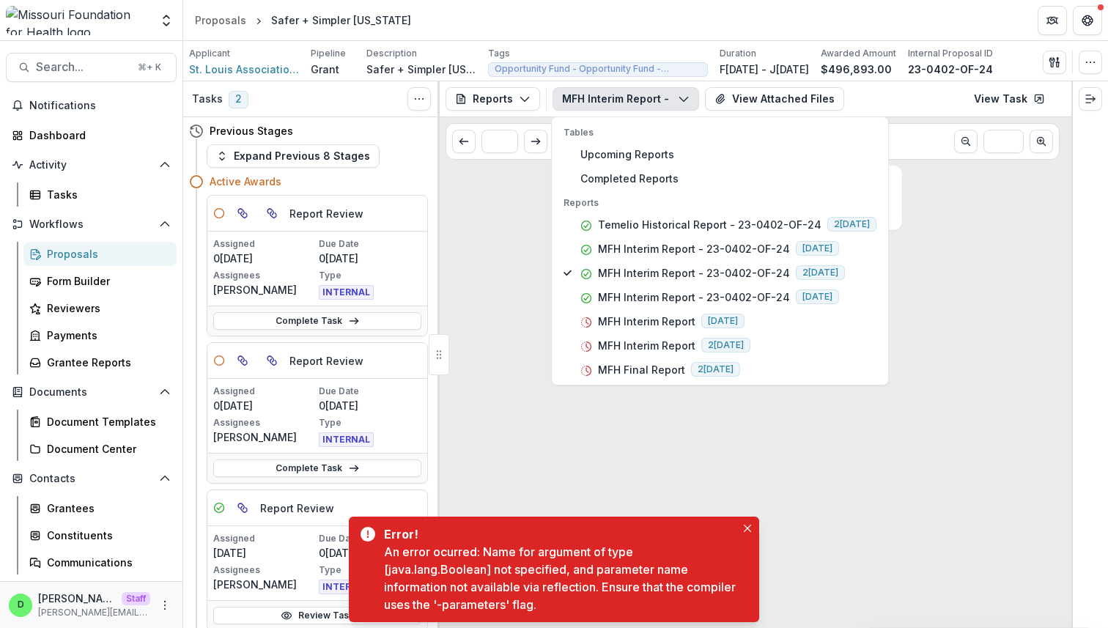
click at [918, 247] on div "No data to show" at bounding box center [756, 397] width 632 height 462
